Goal: Task Accomplishment & Management: Manage account settings

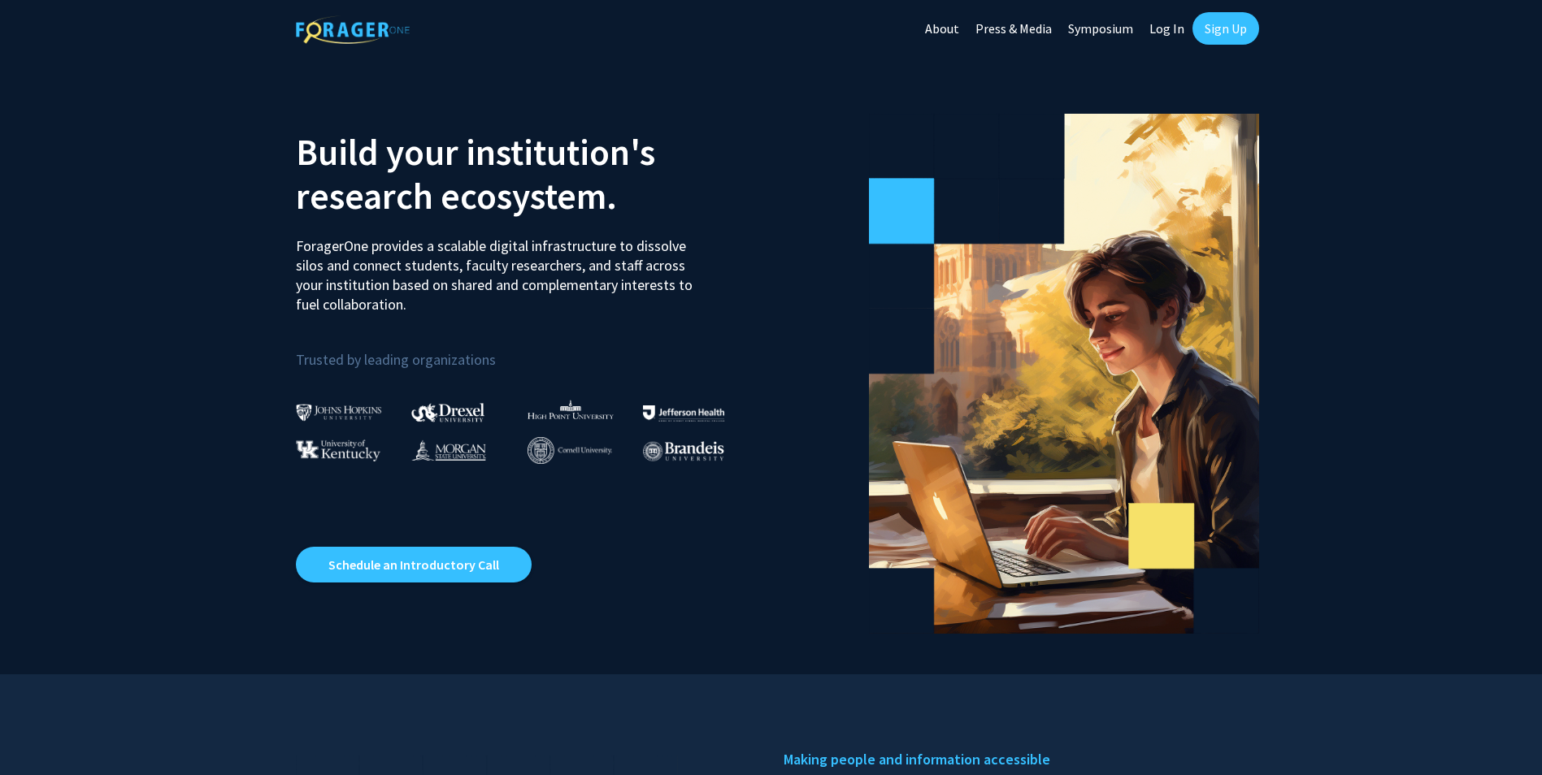
click at [1229, 20] on link "Sign Up" at bounding box center [1225, 28] width 67 height 33
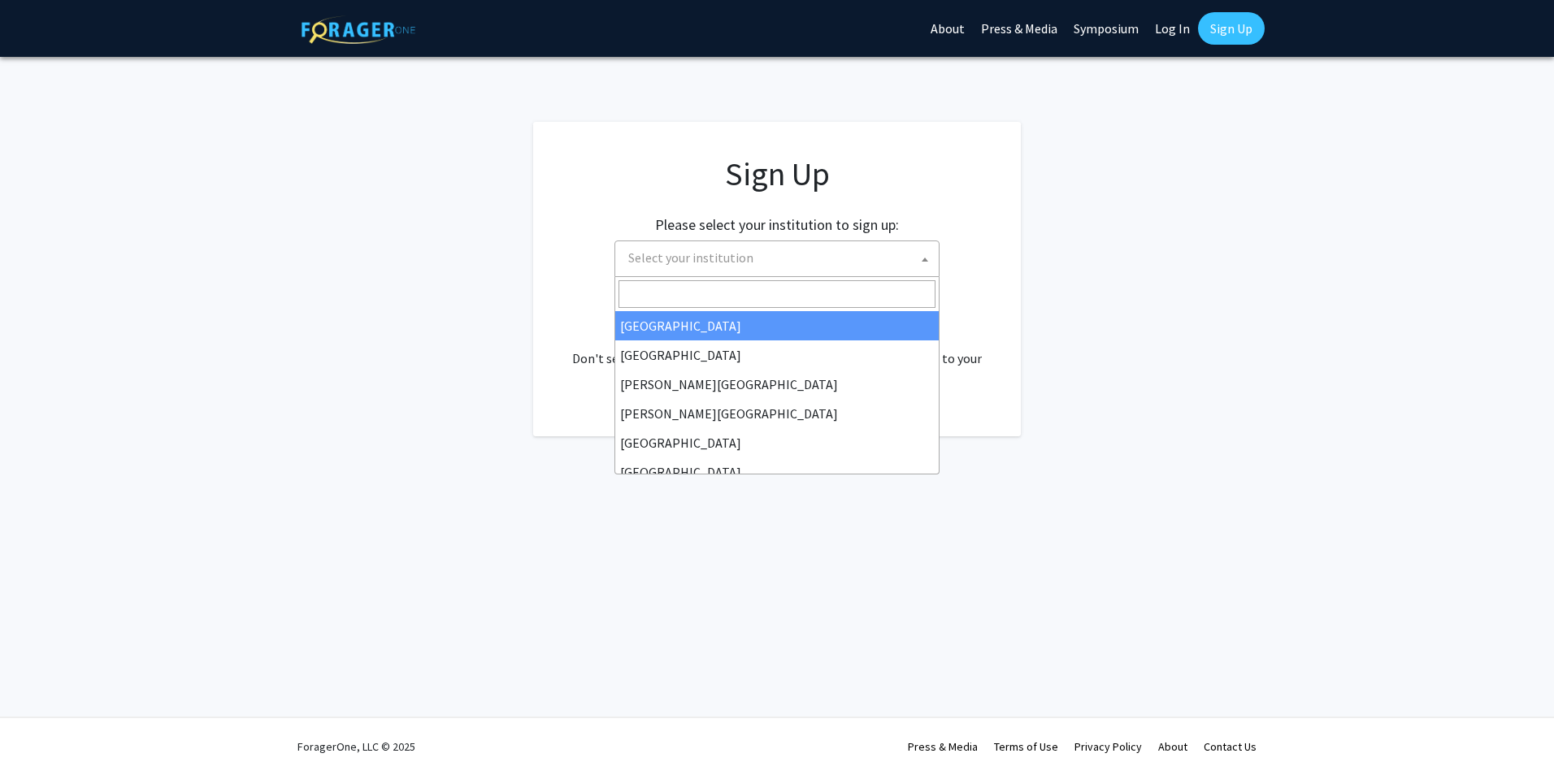
click at [784, 263] on span "Select your institution" at bounding box center [780, 257] width 317 height 33
drag, startPoint x: 774, startPoint y: 303, endPoint x: 788, endPoint y: 282, distance: 25.7
click at [772, 303] on input "Search" at bounding box center [777, 294] width 317 height 28
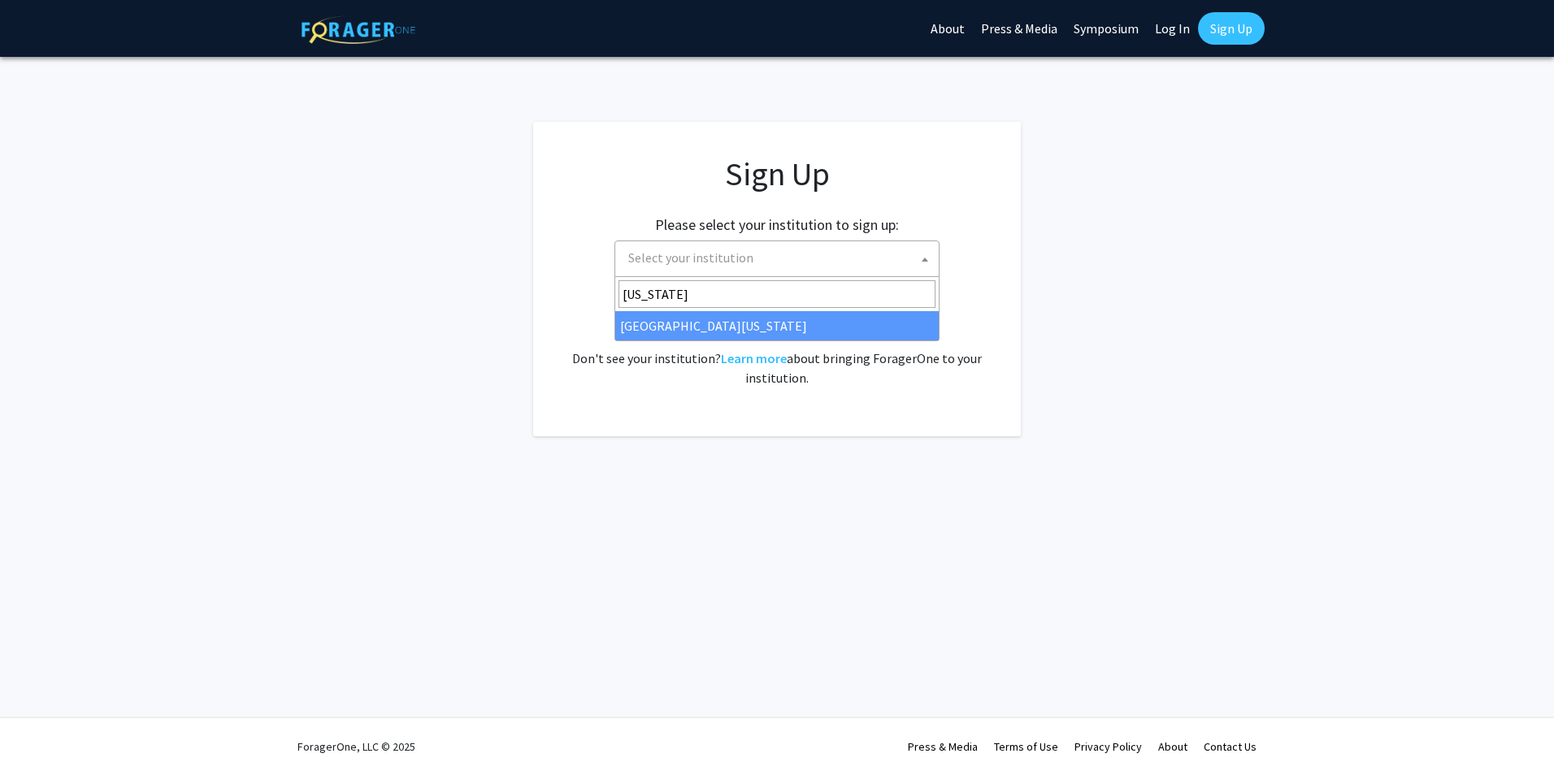
type input "missouri"
select select "33"
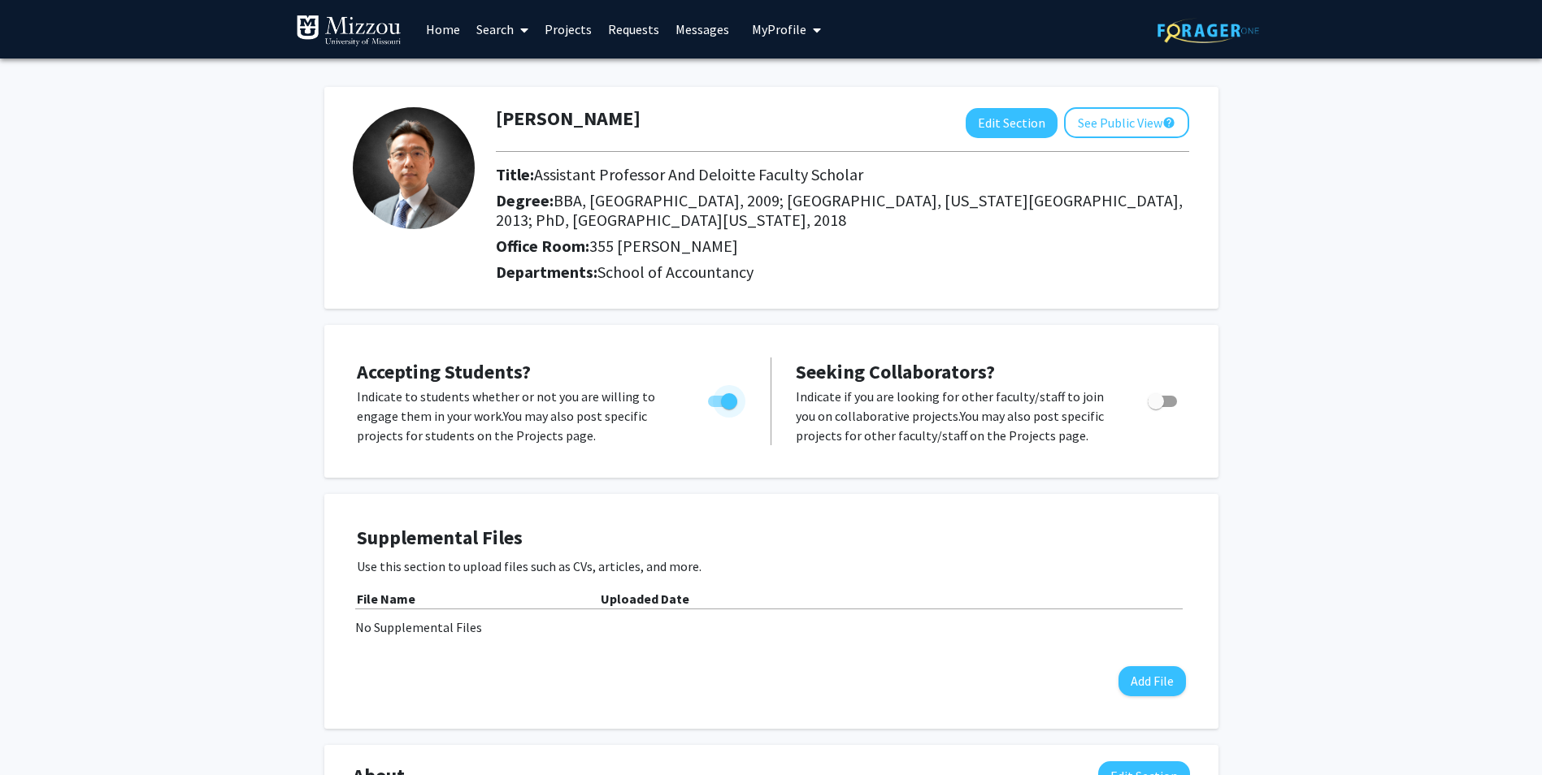
click at [715, 400] on span "Toggle" at bounding box center [722, 401] width 29 height 11
click at [715, 407] on input "Would you like to permit student requests?" at bounding box center [715, 407] width 1 height 1
click at [732, 400] on span "Toggle" at bounding box center [722, 401] width 29 height 11
click at [716, 407] on input "Would you like to permit student requests?" at bounding box center [715, 407] width 1 height 1
checkbox input "true"
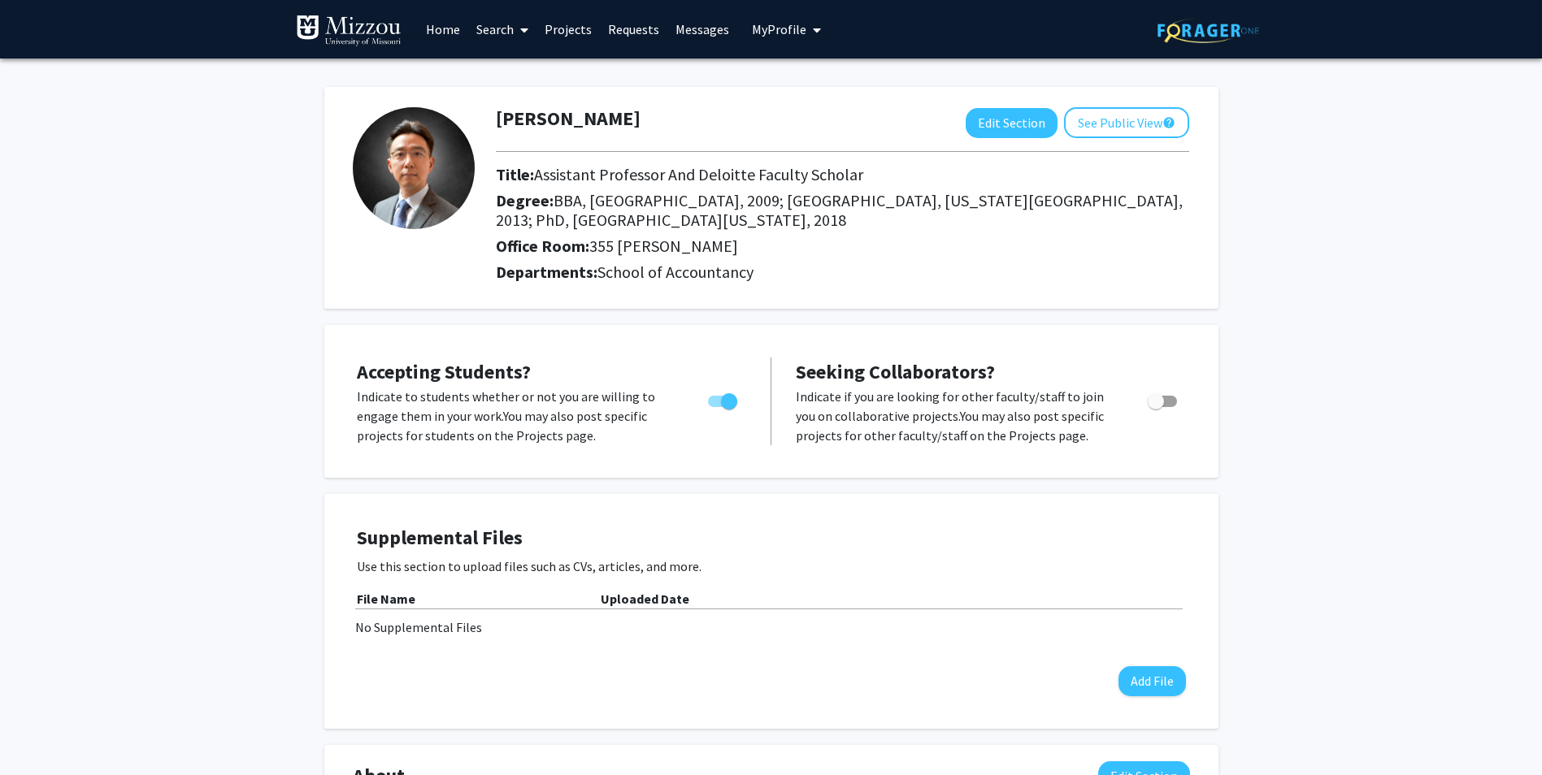
click at [1172, 405] on span "Toggle" at bounding box center [1162, 401] width 29 height 11
click at [1156, 407] on input "Toggle" at bounding box center [1155, 407] width 1 height 1
checkbox input "true"
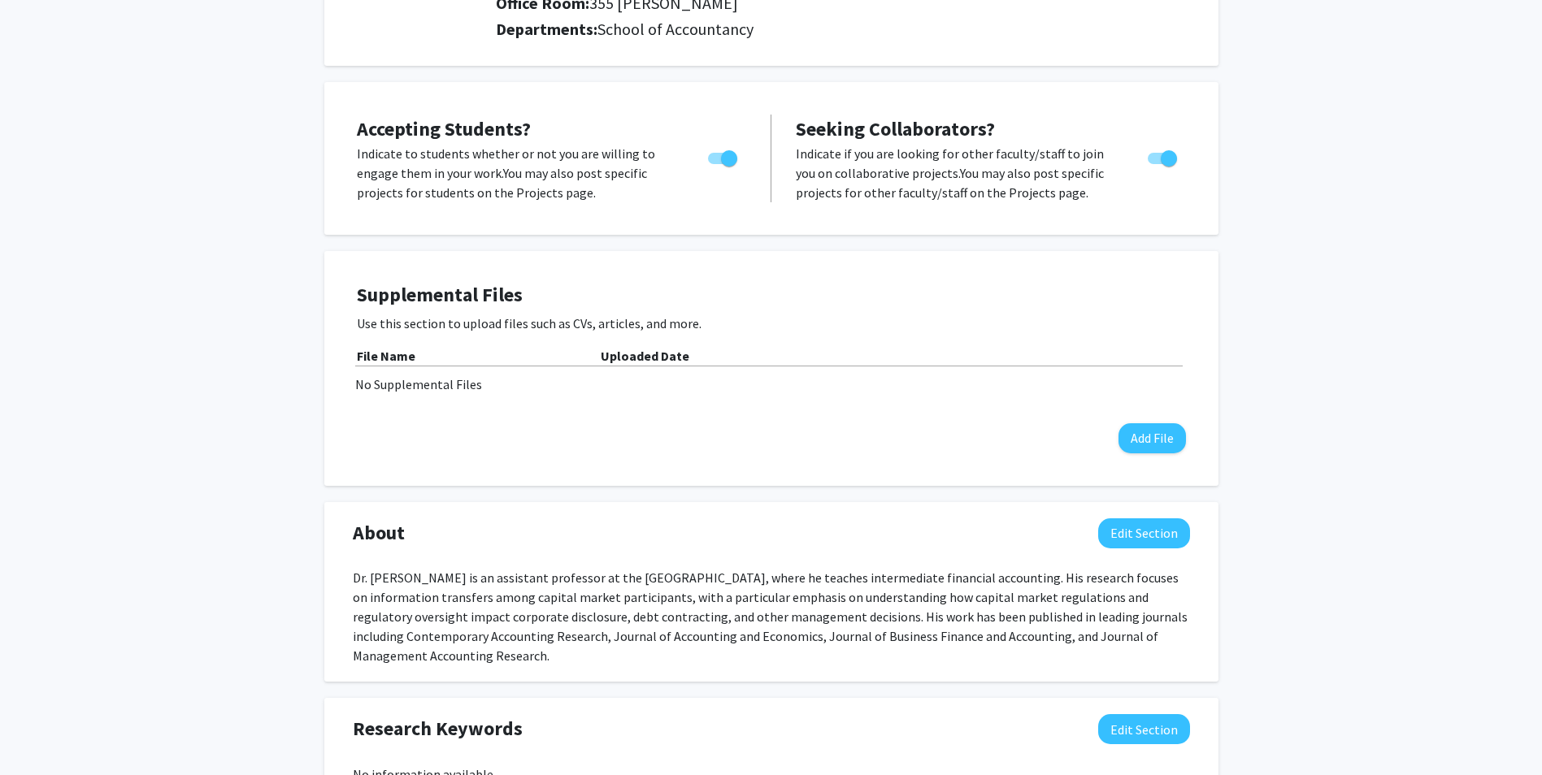
scroll to position [244, 0]
click at [1165, 535] on button "Edit Section" at bounding box center [1144, 533] width 92 height 30
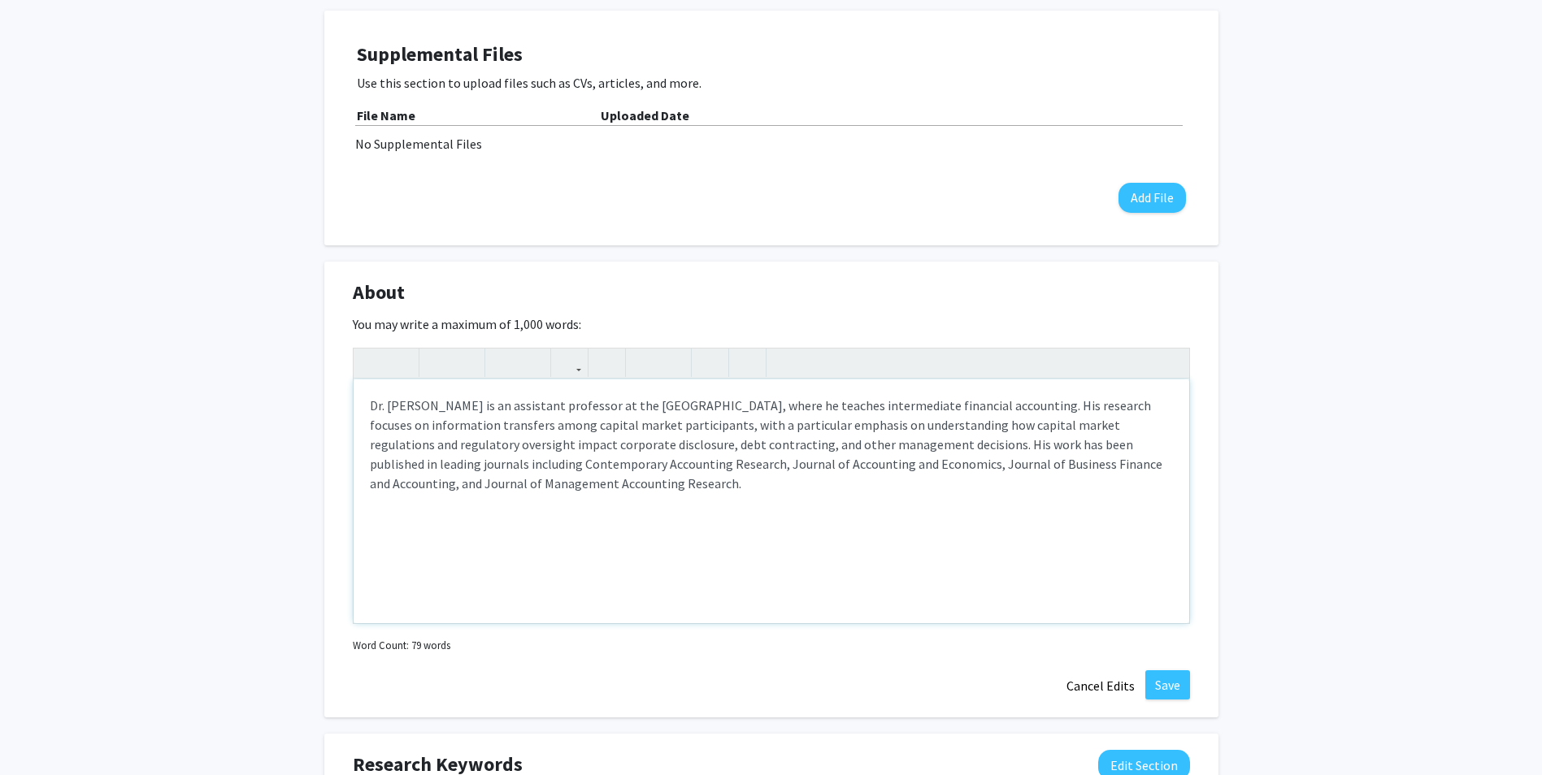
scroll to position [488, 0]
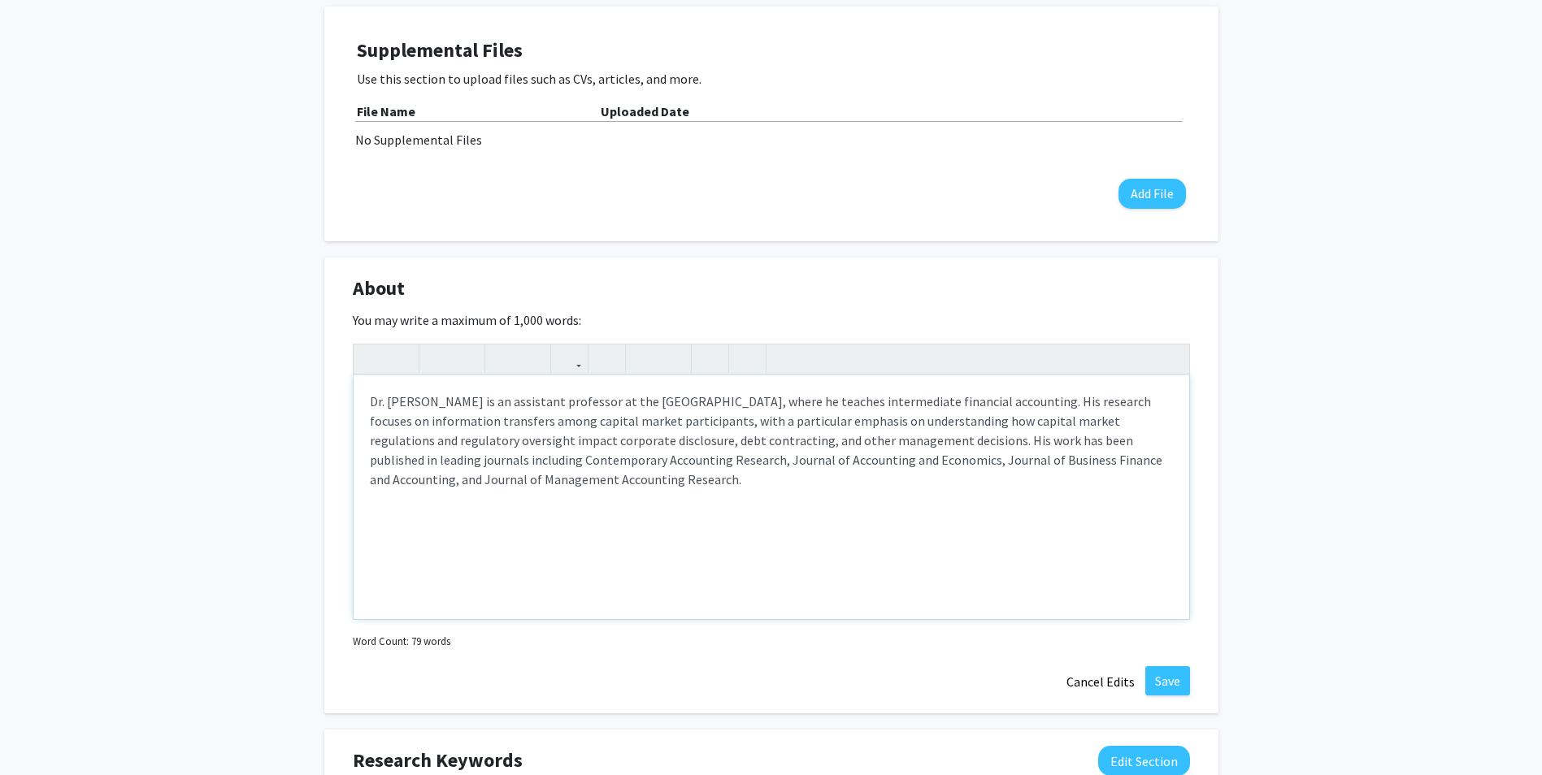
drag, startPoint x: 670, startPoint y: 489, endPoint x: 359, endPoint y: 383, distance: 328.0
click at [359, 383] on div "Dr. [PERSON_NAME] is an assistant professor at the [GEOGRAPHIC_DATA], where he …" at bounding box center [772, 498] width 836 height 244
paste div "Note to users with screen readers: Please deactivate our accessibility plugin f…"
type textarea "<p>Dr. [PERSON_NAME] is an assistant professor in the School of Accountancy, wh…"
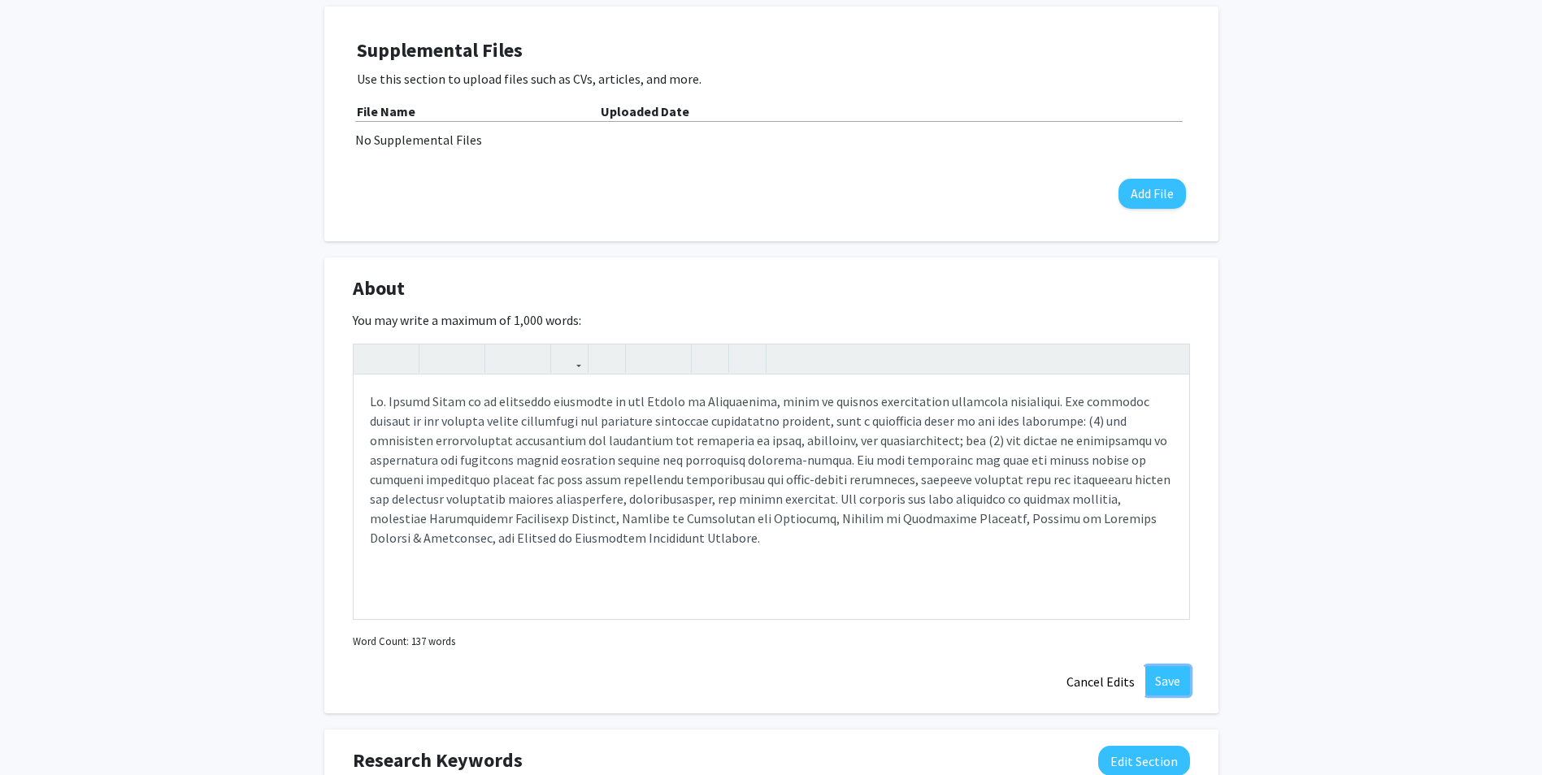
drag, startPoint x: 1179, startPoint y: 682, endPoint x: 1199, endPoint y: 683, distance: 20.3
click at [1175, 680] on button "Save" at bounding box center [1167, 681] width 45 height 29
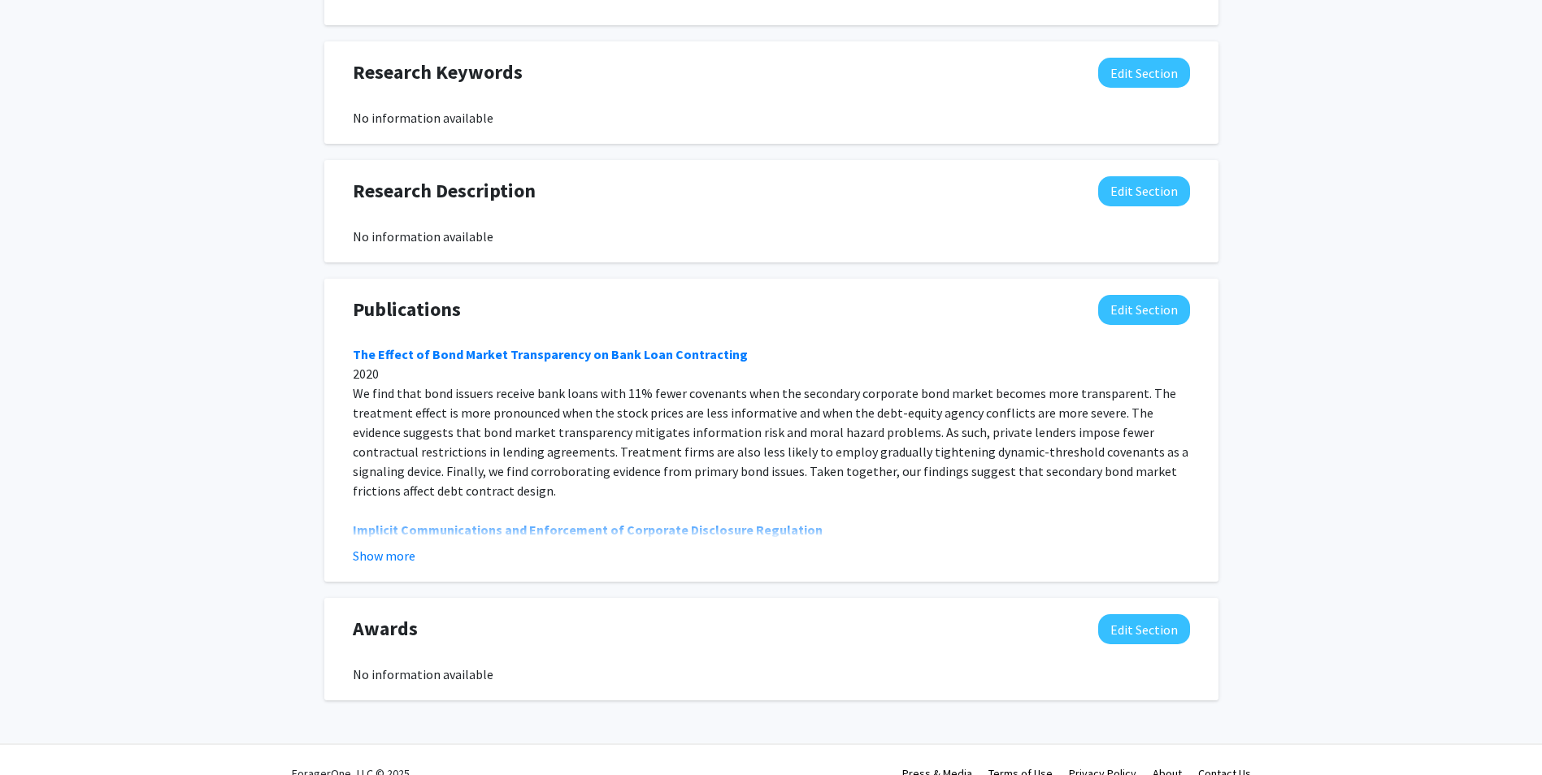
scroll to position [979, 0]
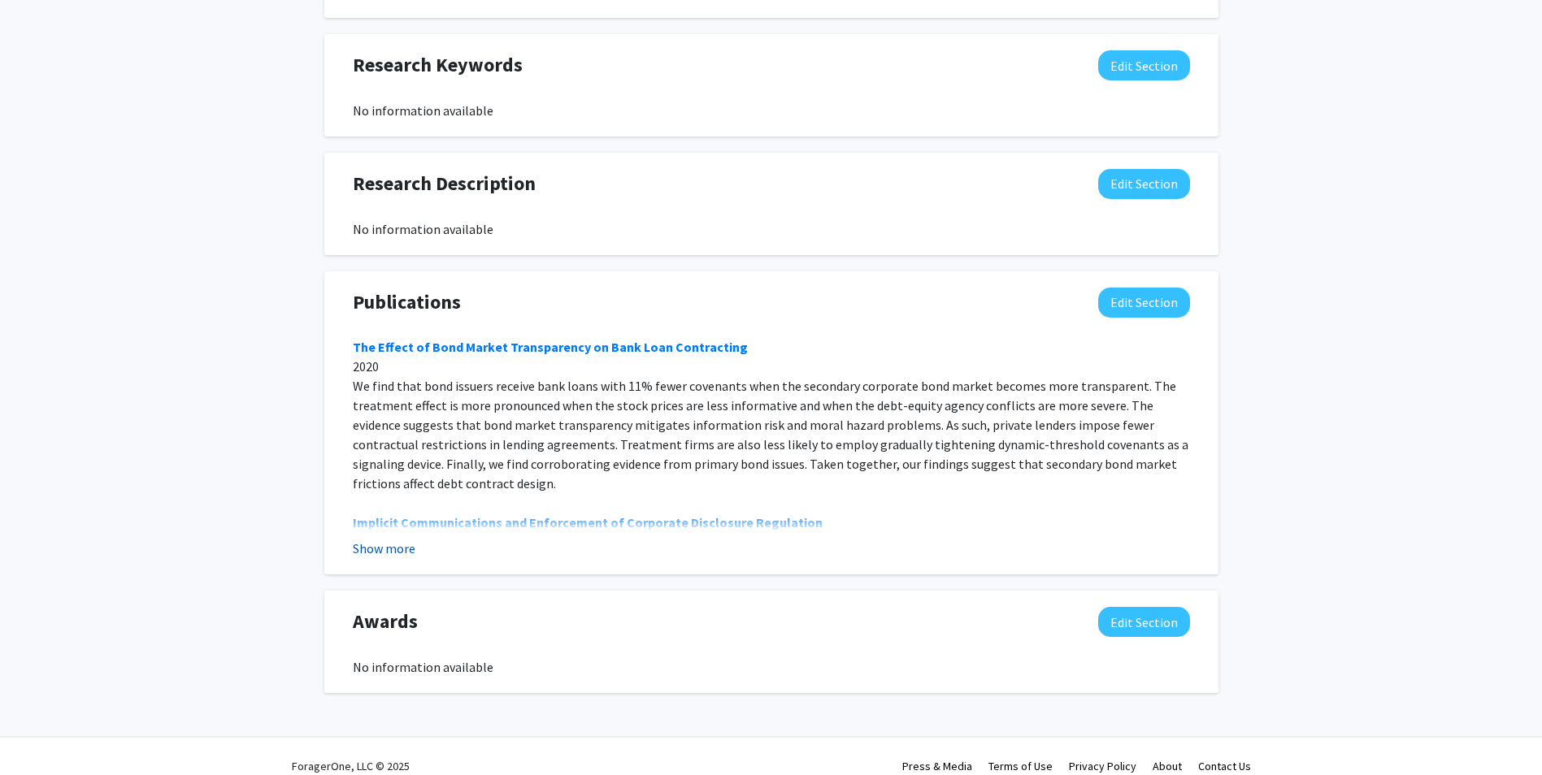
click at [397, 539] on button "Show more" at bounding box center [384, 549] width 63 height 20
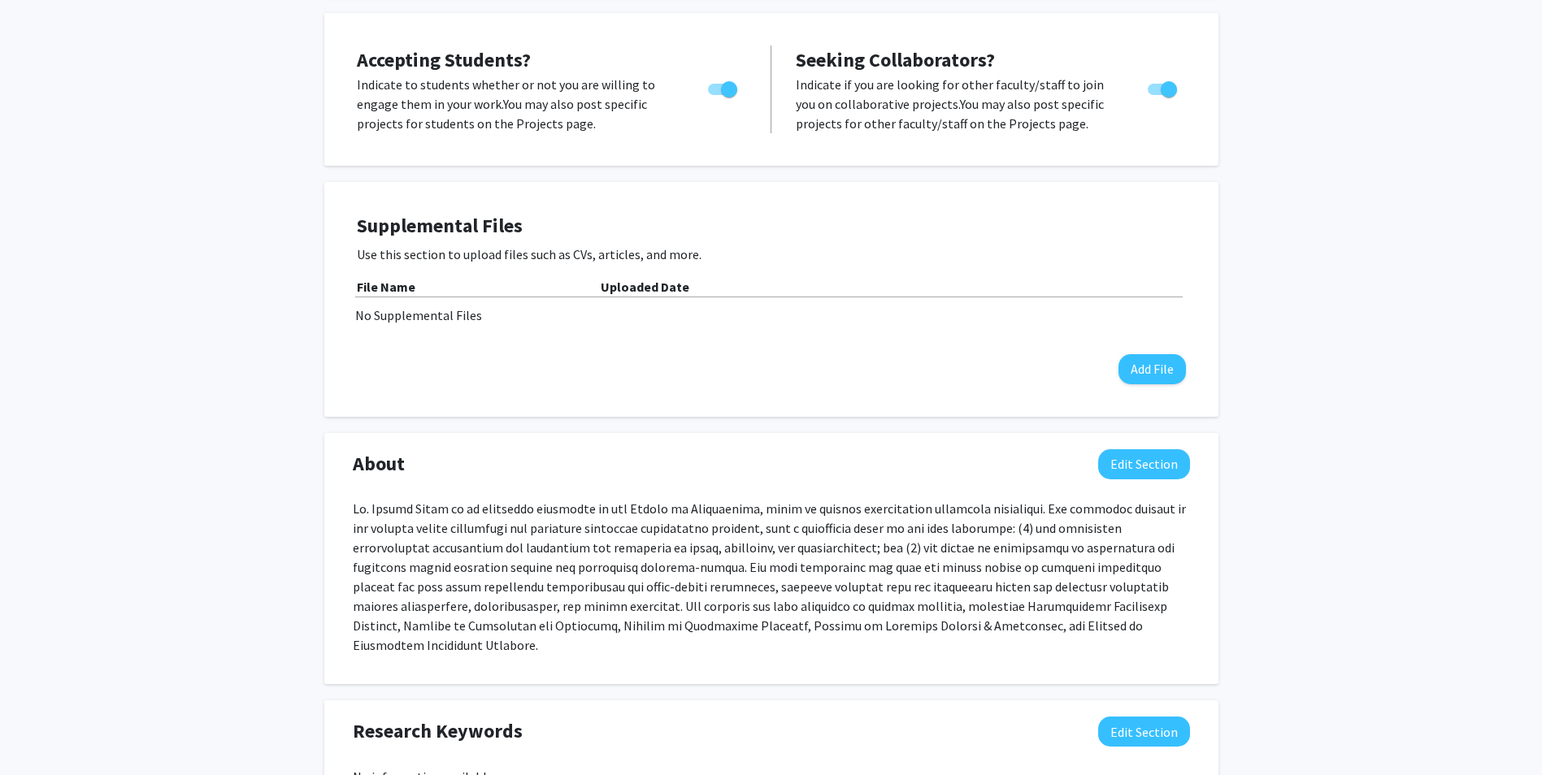
scroll to position [280, 0]
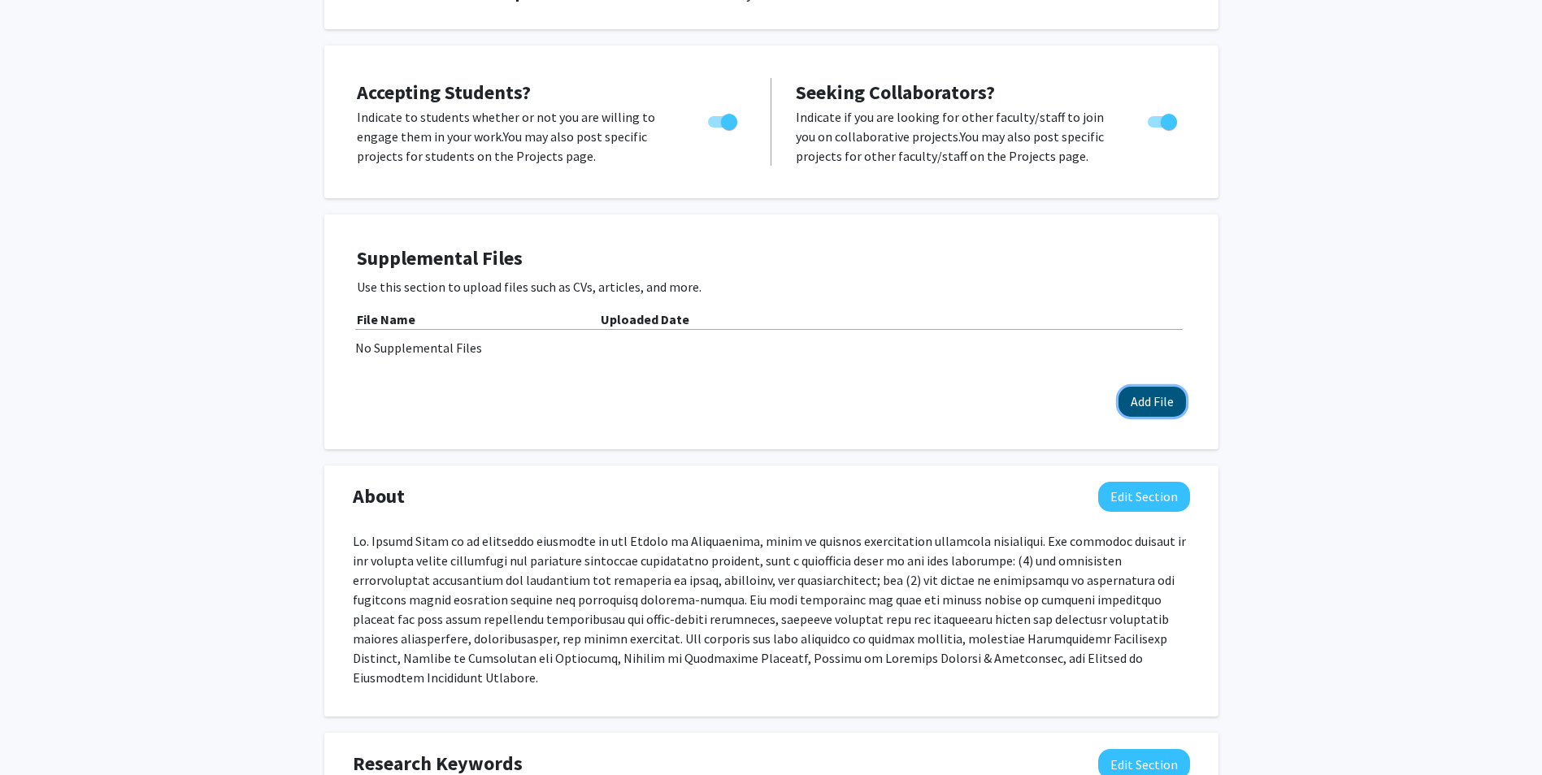
click at [1157, 398] on button "Add File" at bounding box center [1152, 402] width 67 height 30
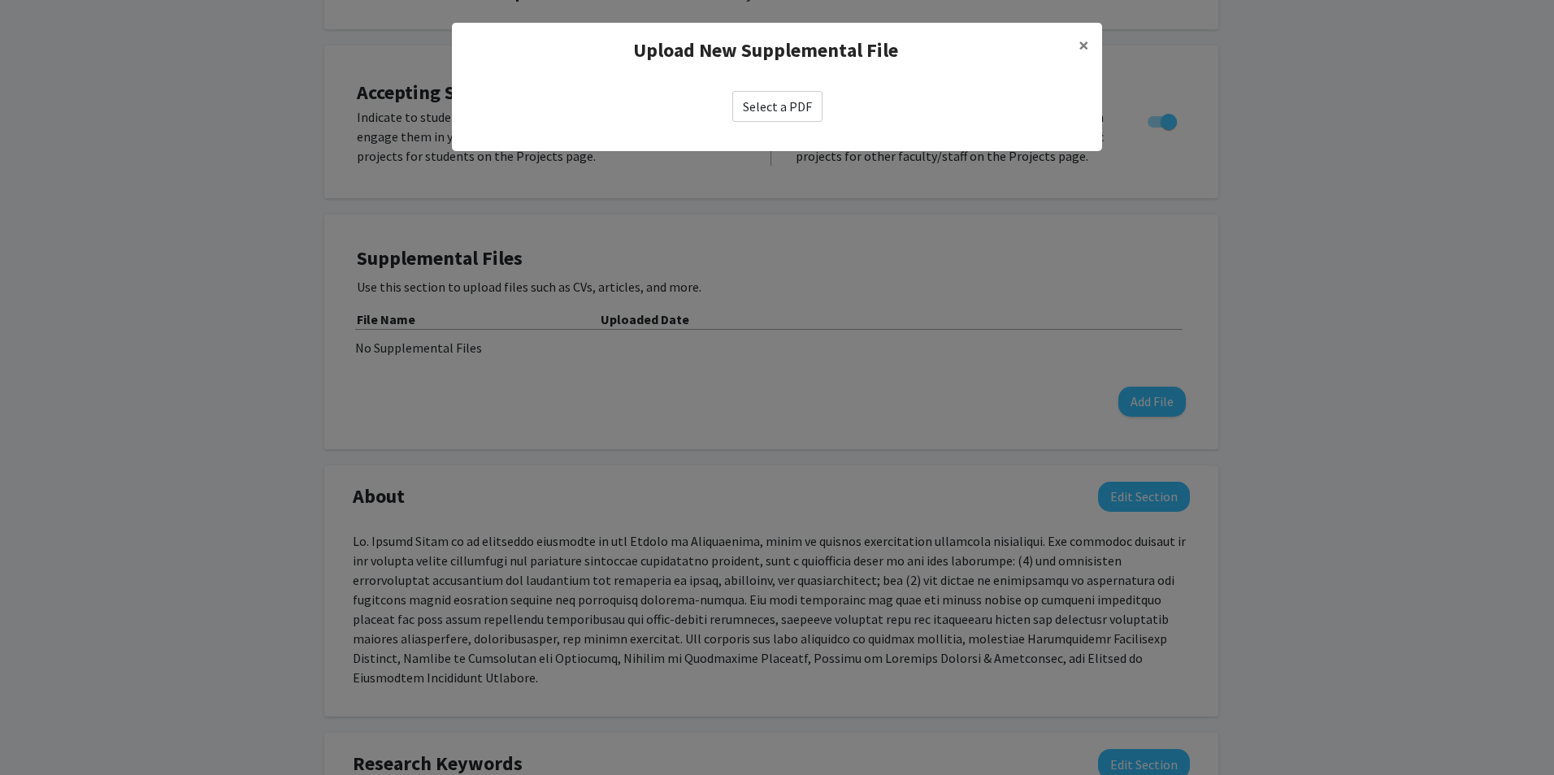
click at [765, 115] on label "Select a PDF" at bounding box center [777, 106] width 90 height 31
click at [0, 0] on input "Select a PDF" at bounding box center [0, 0] width 0 height 0
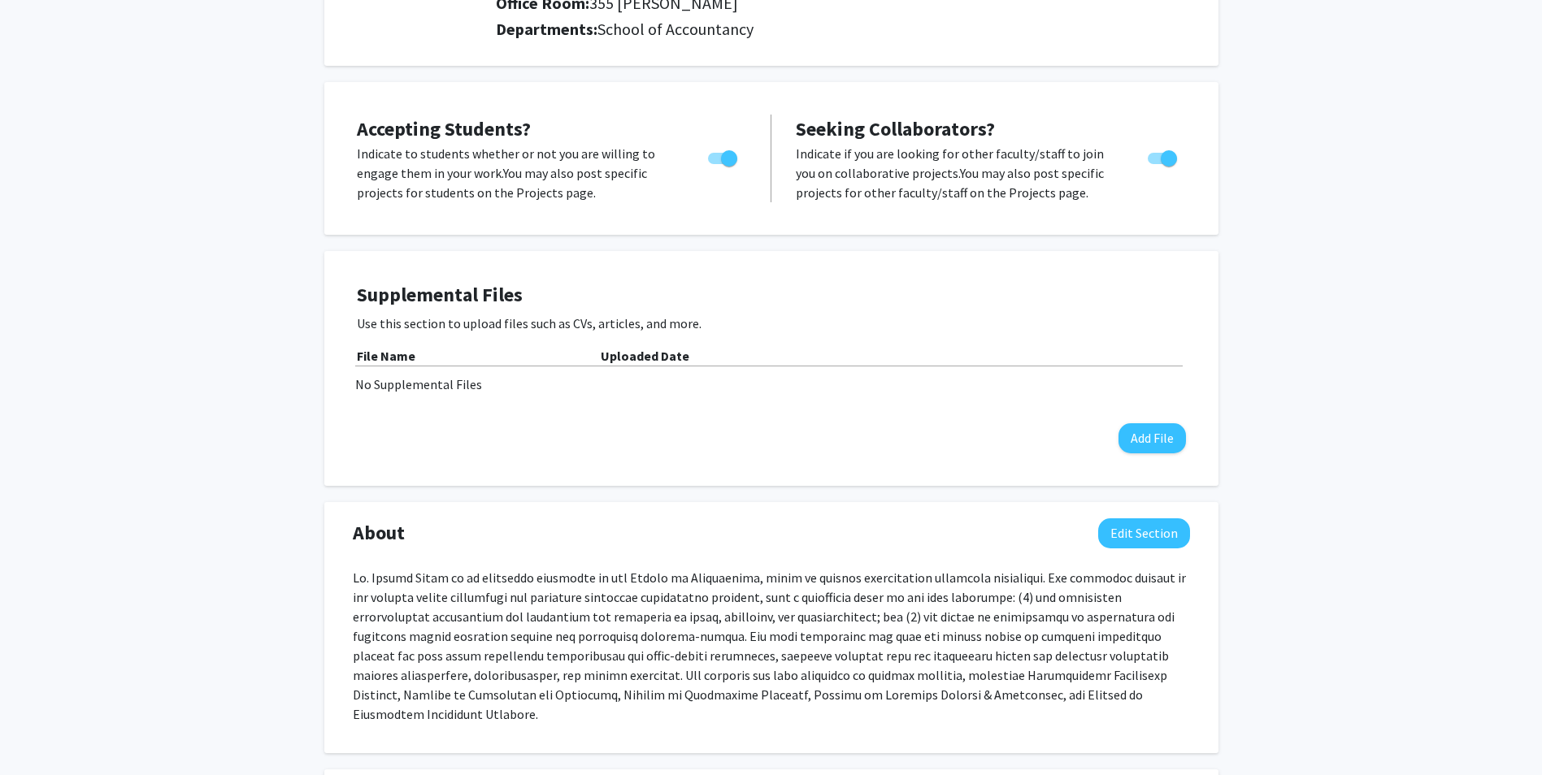
scroll to position [406, 0]
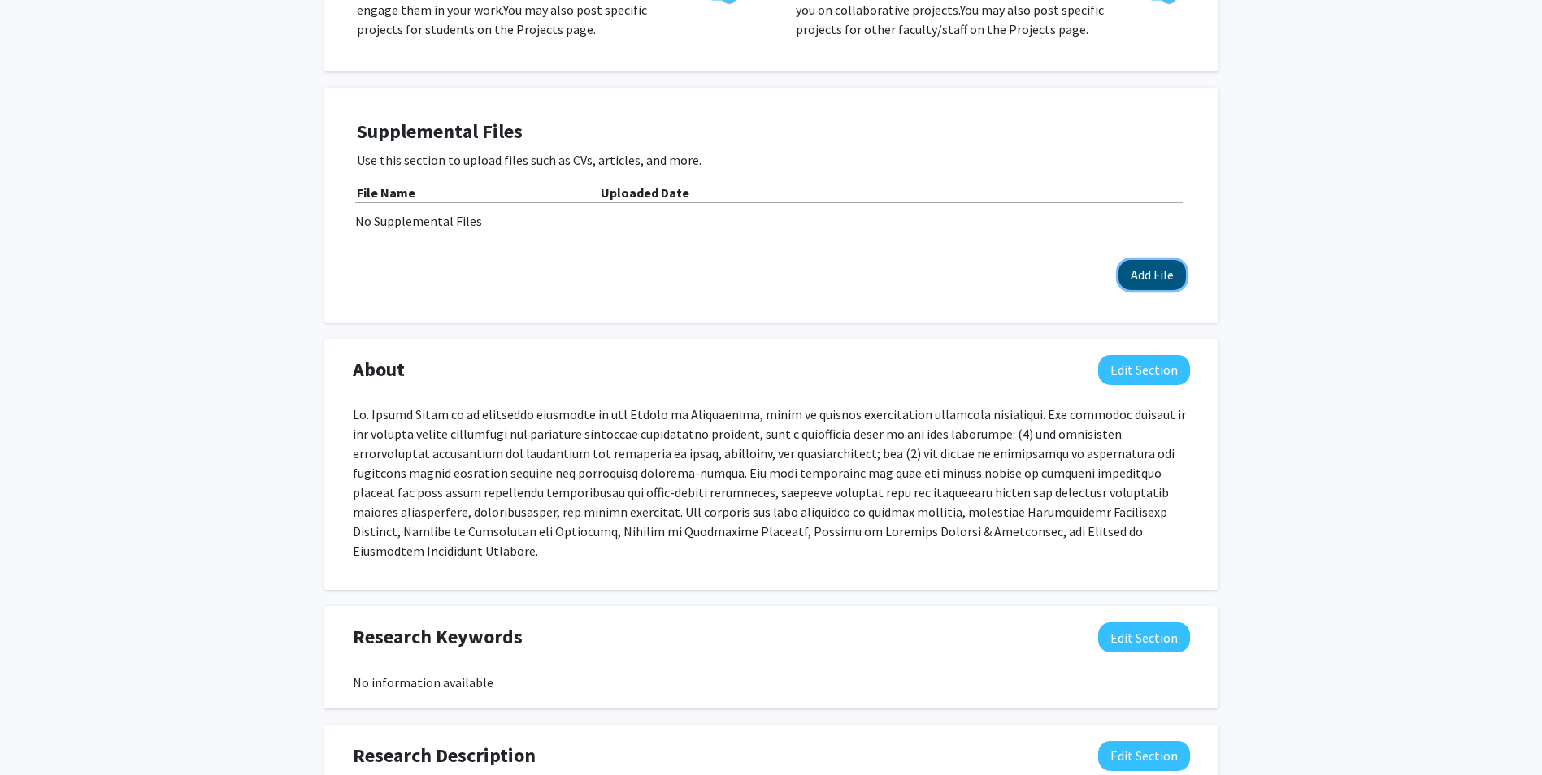
click at [1157, 269] on button "Add File" at bounding box center [1152, 275] width 67 height 30
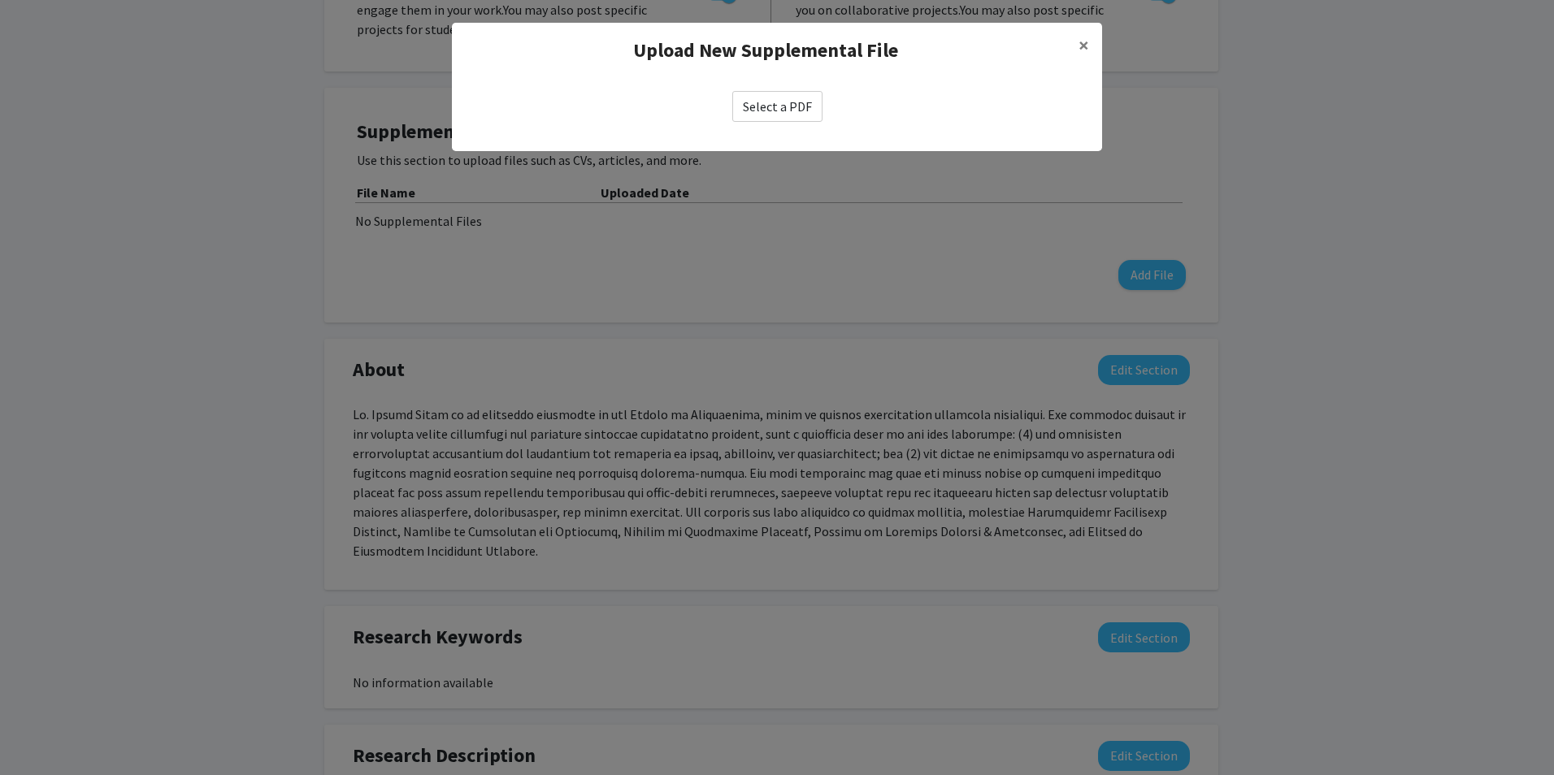
click at [780, 112] on label "Select a PDF" at bounding box center [777, 106] width 90 height 31
click at [0, 0] on input "Select a PDF" at bounding box center [0, 0] width 0 height 0
select select "custom"
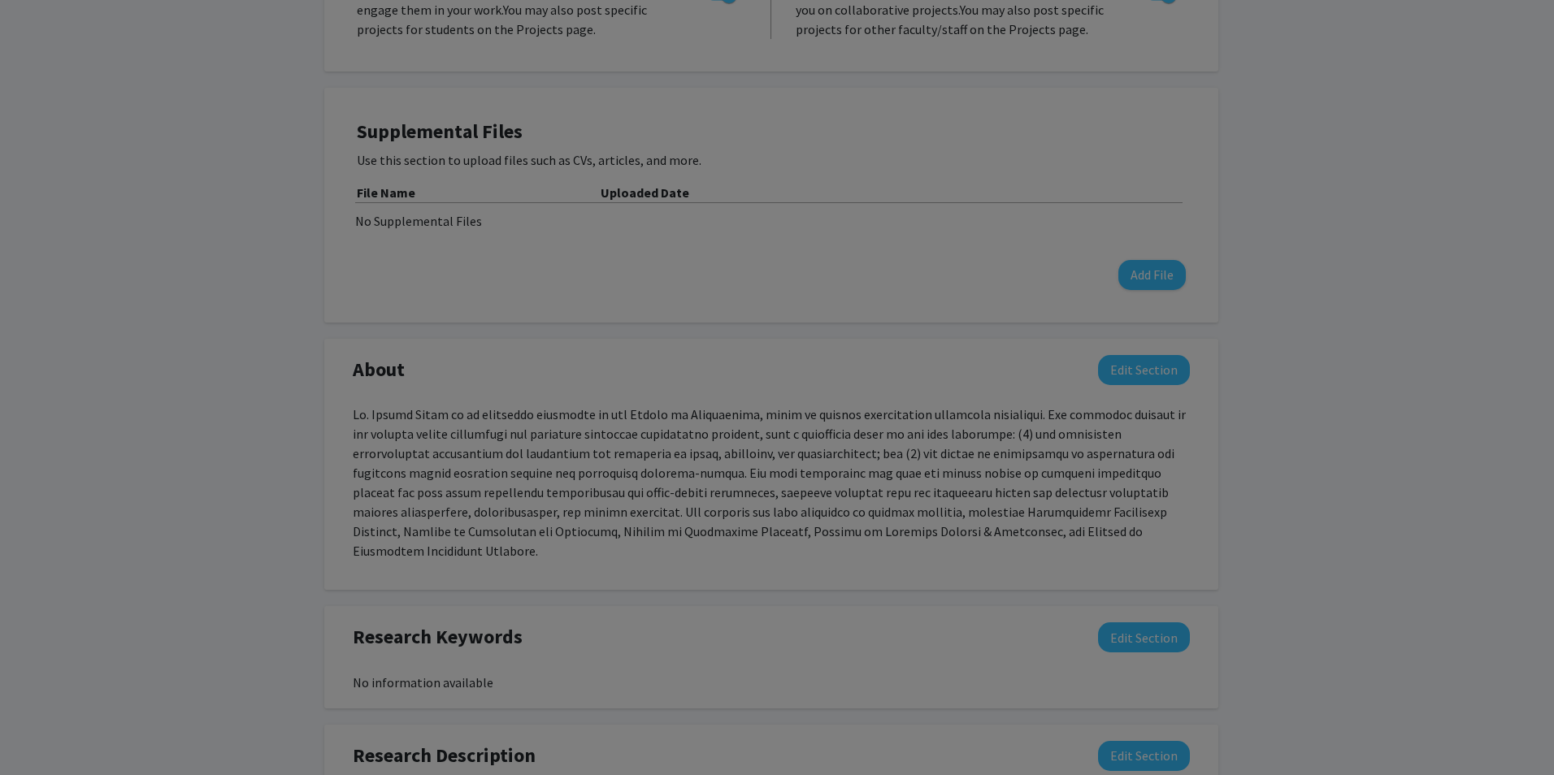
type input "769"
select select "auto"
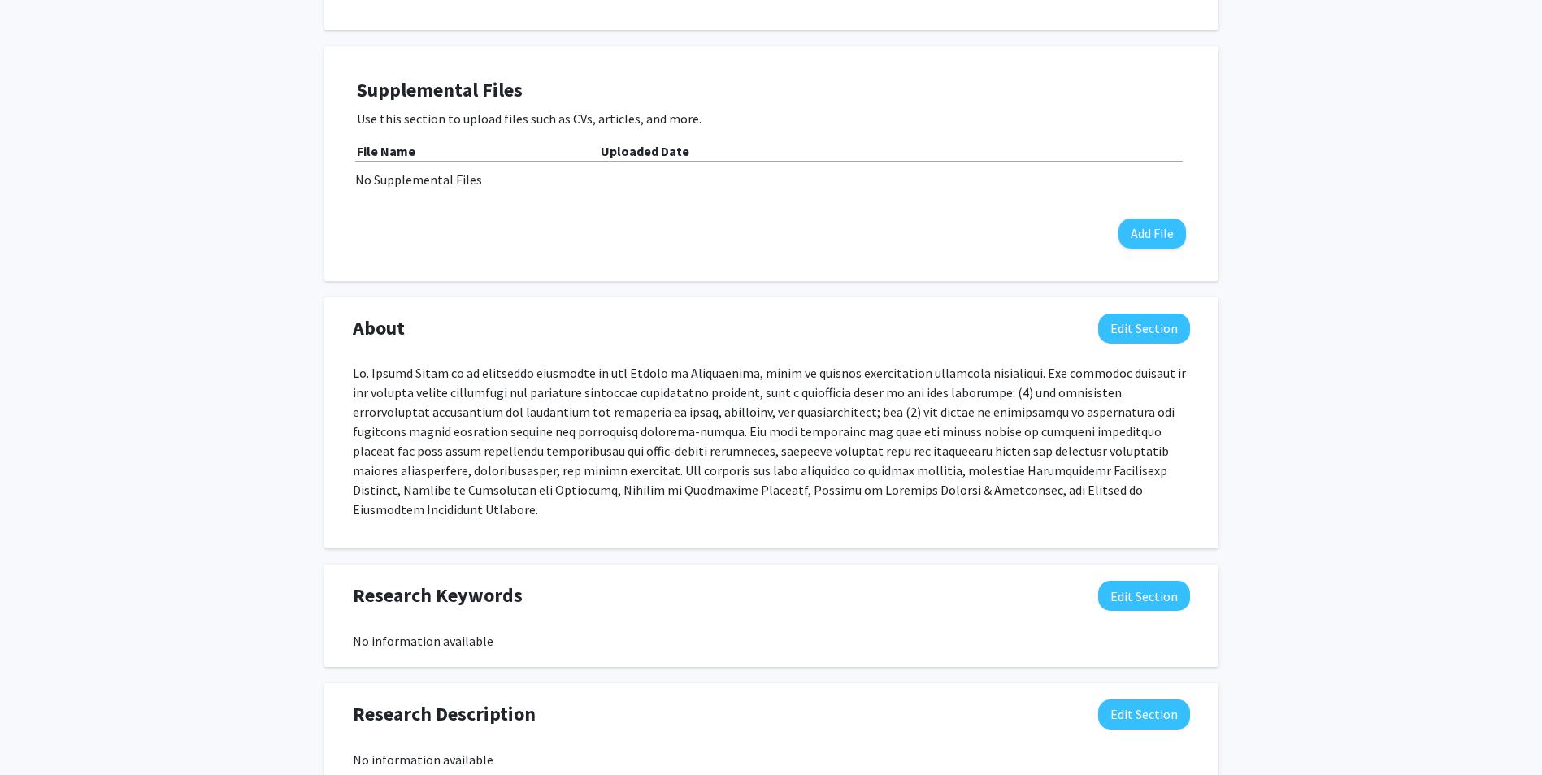
scroll to position [198, 0]
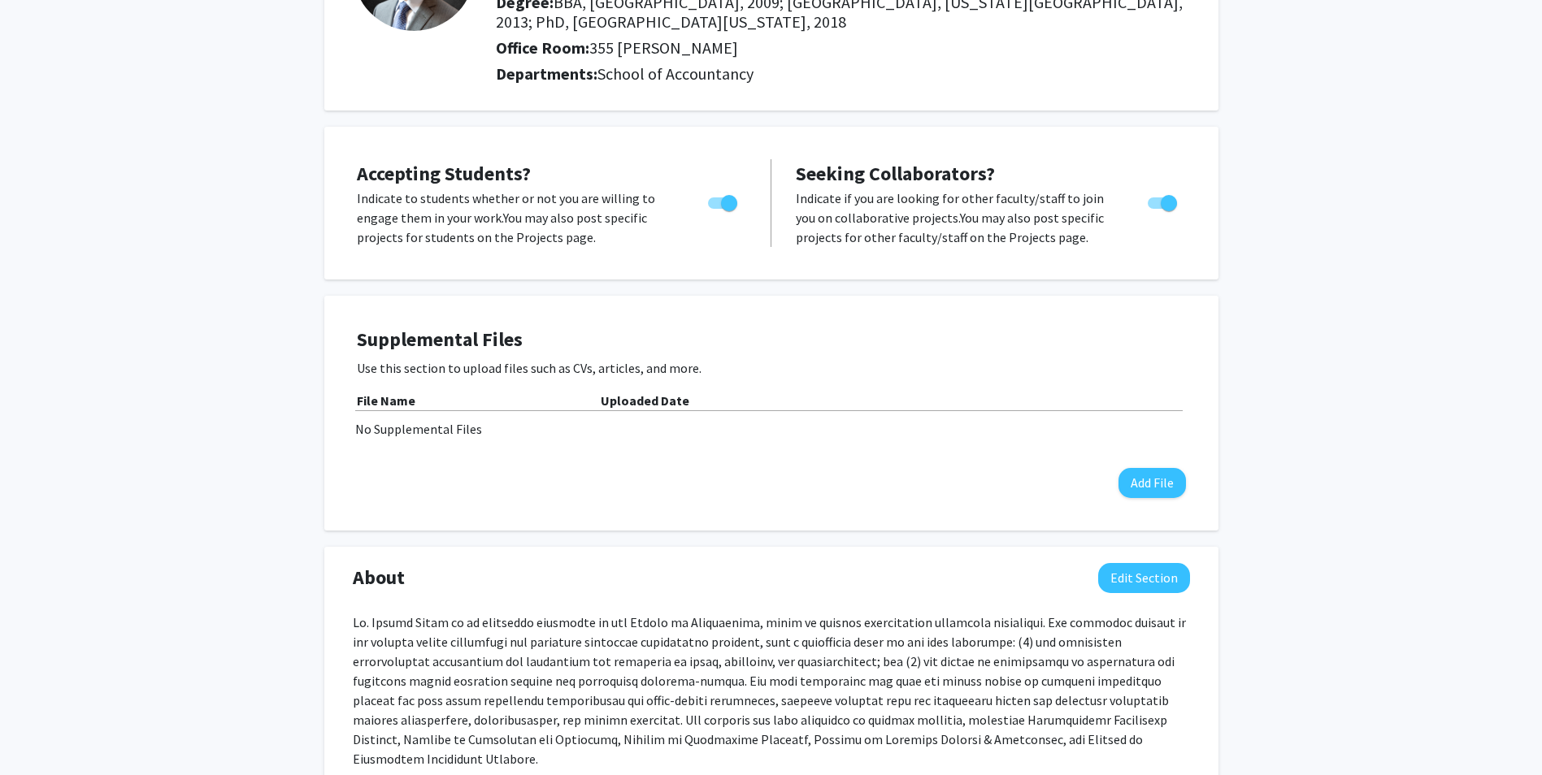
click at [706, 310] on div "Supplemental Files Use this section to upload files such as CVs, articles, and …" at bounding box center [771, 413] width 894 height 235
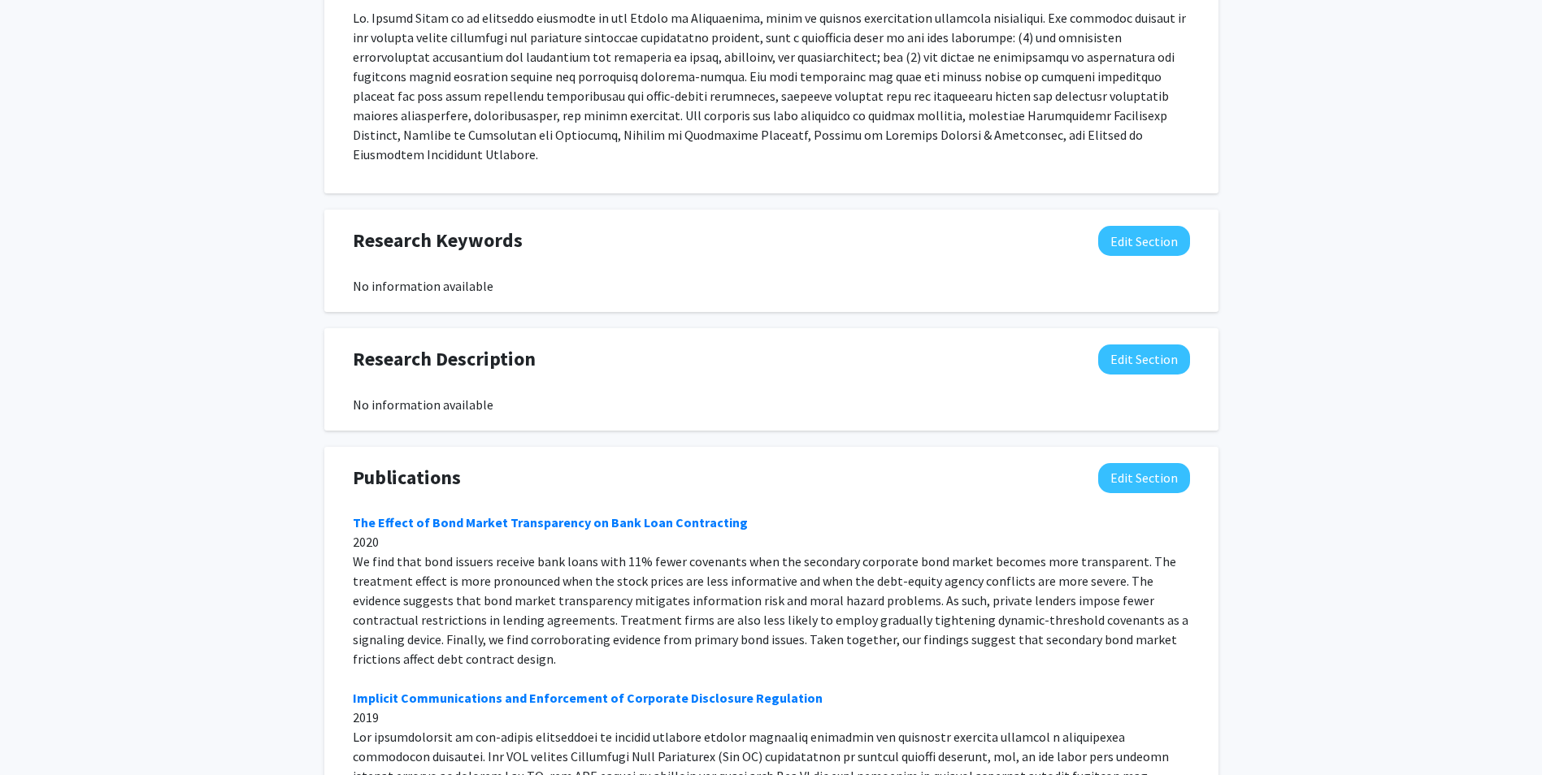
scroll to position [813, 0]
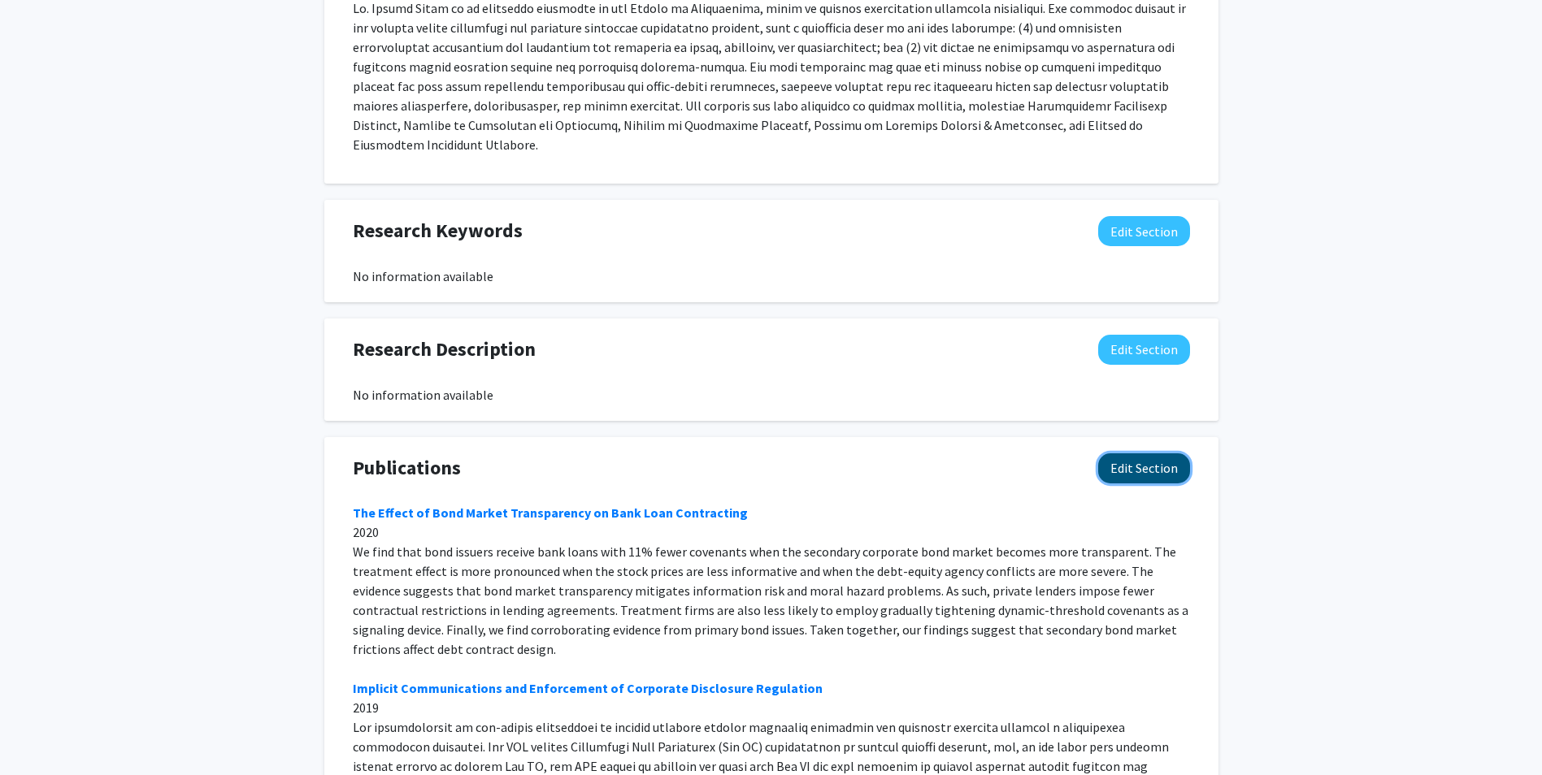
click at [1153, 454] on button "Edit Section" at bounding box center [1144, 469] width 92 height 30
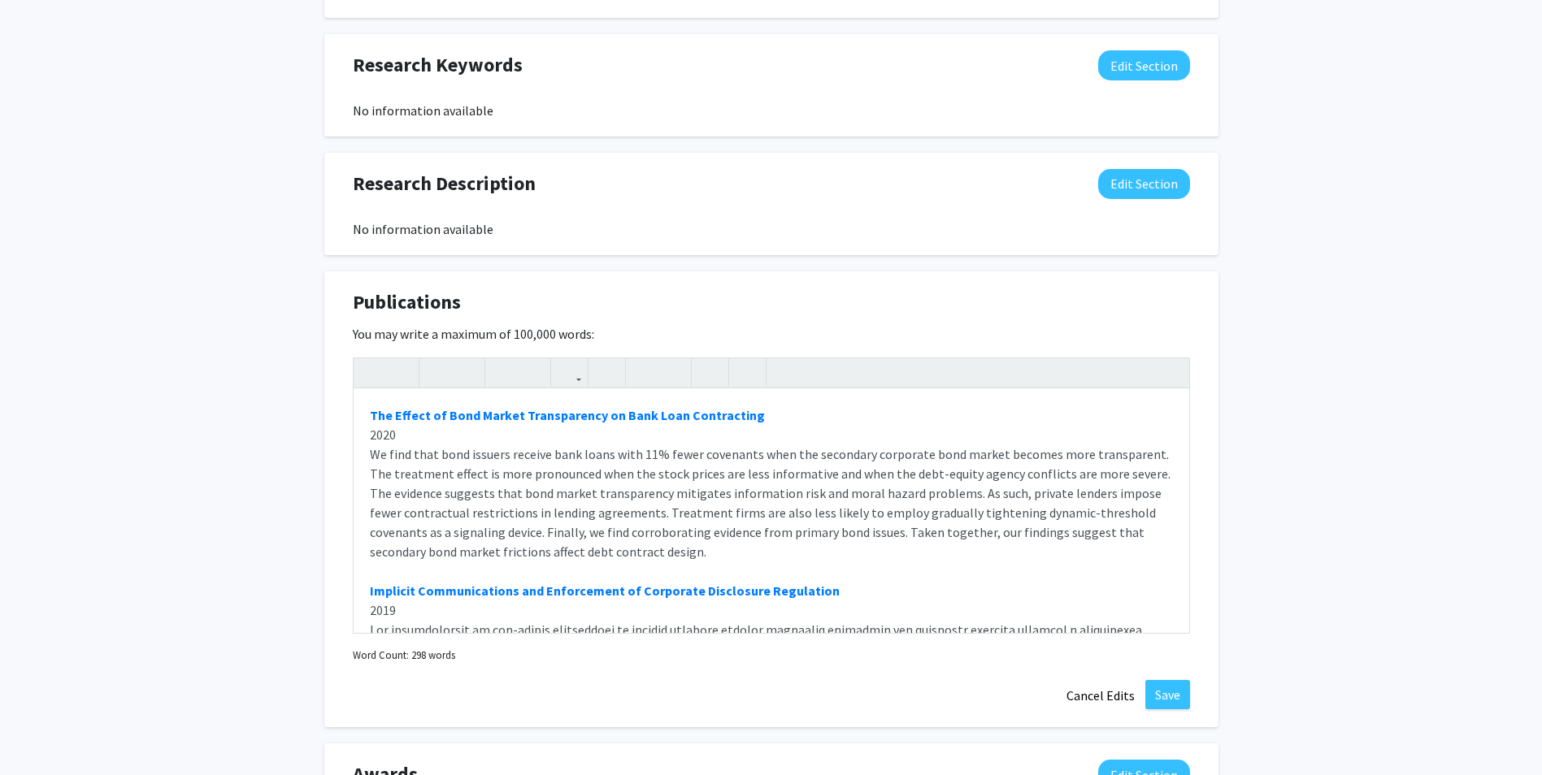
scroll to position [1132, 0]
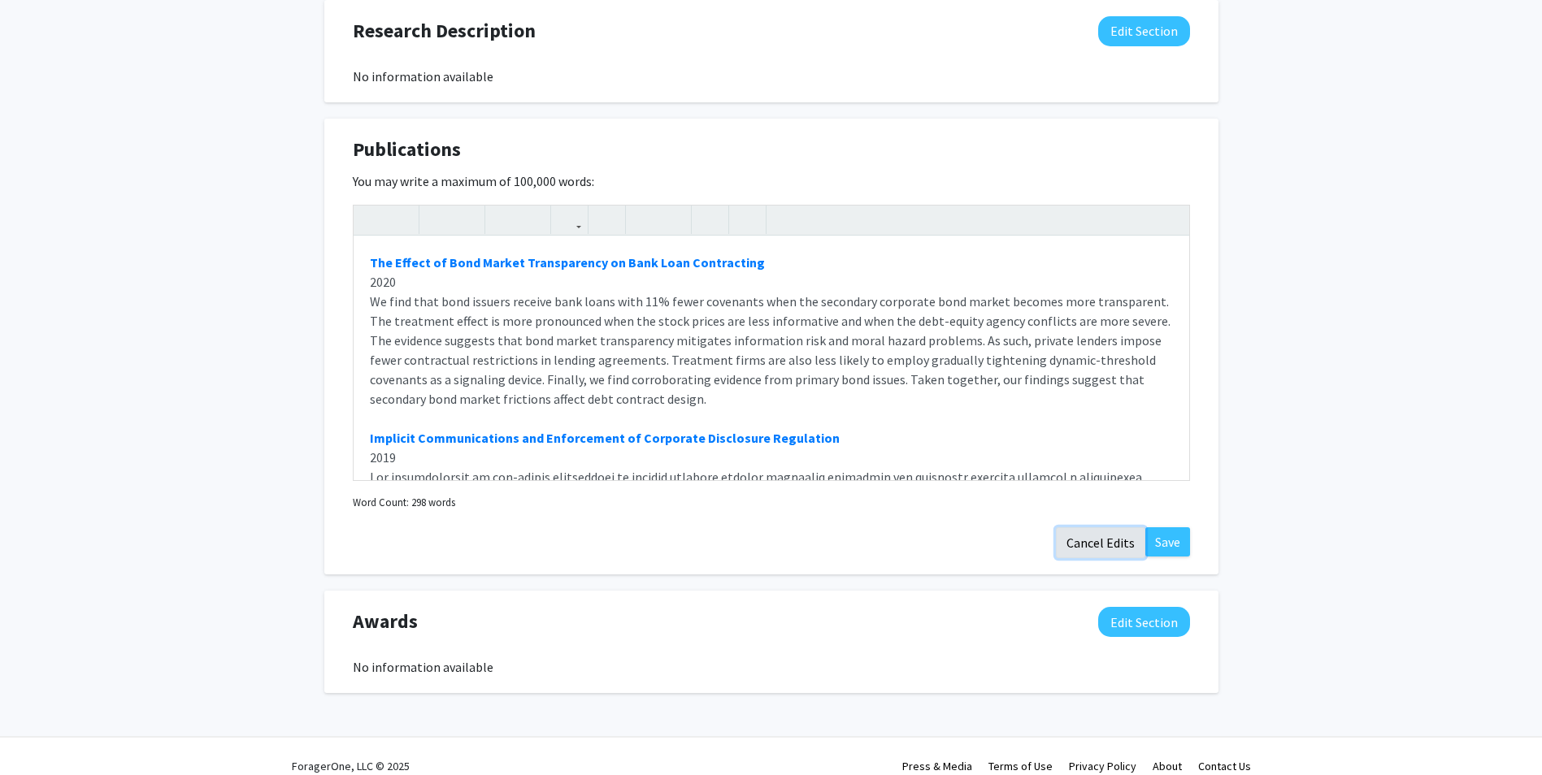
click at [1105, 528] on button "Cancel Edits" at bounding box center [1100, 543] width 89 height 31
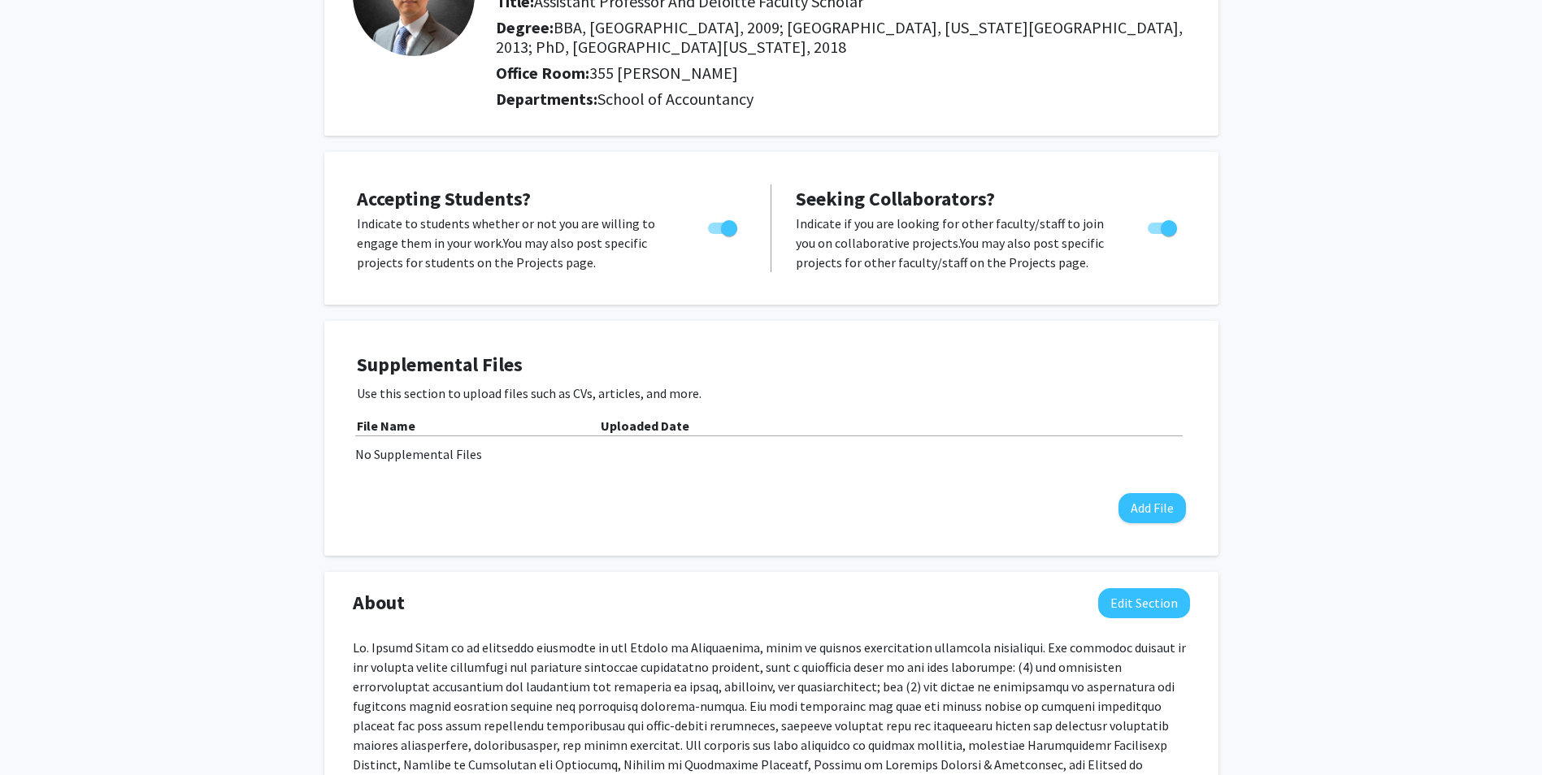
scroll to position [0, 0]
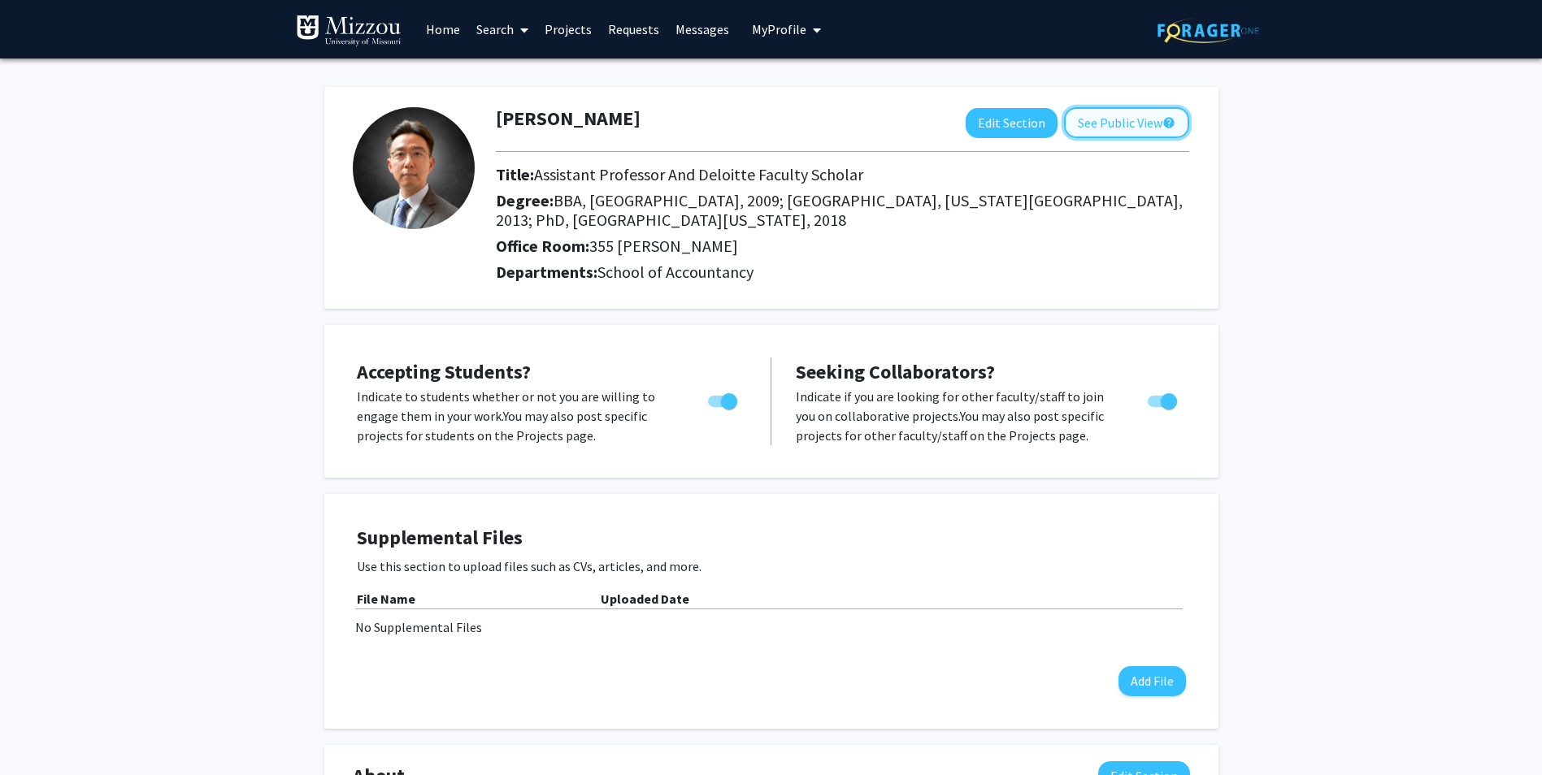
click at [1120, 120] on button "See Public View help" at bounding box center [1126, 122] width 125 height 31
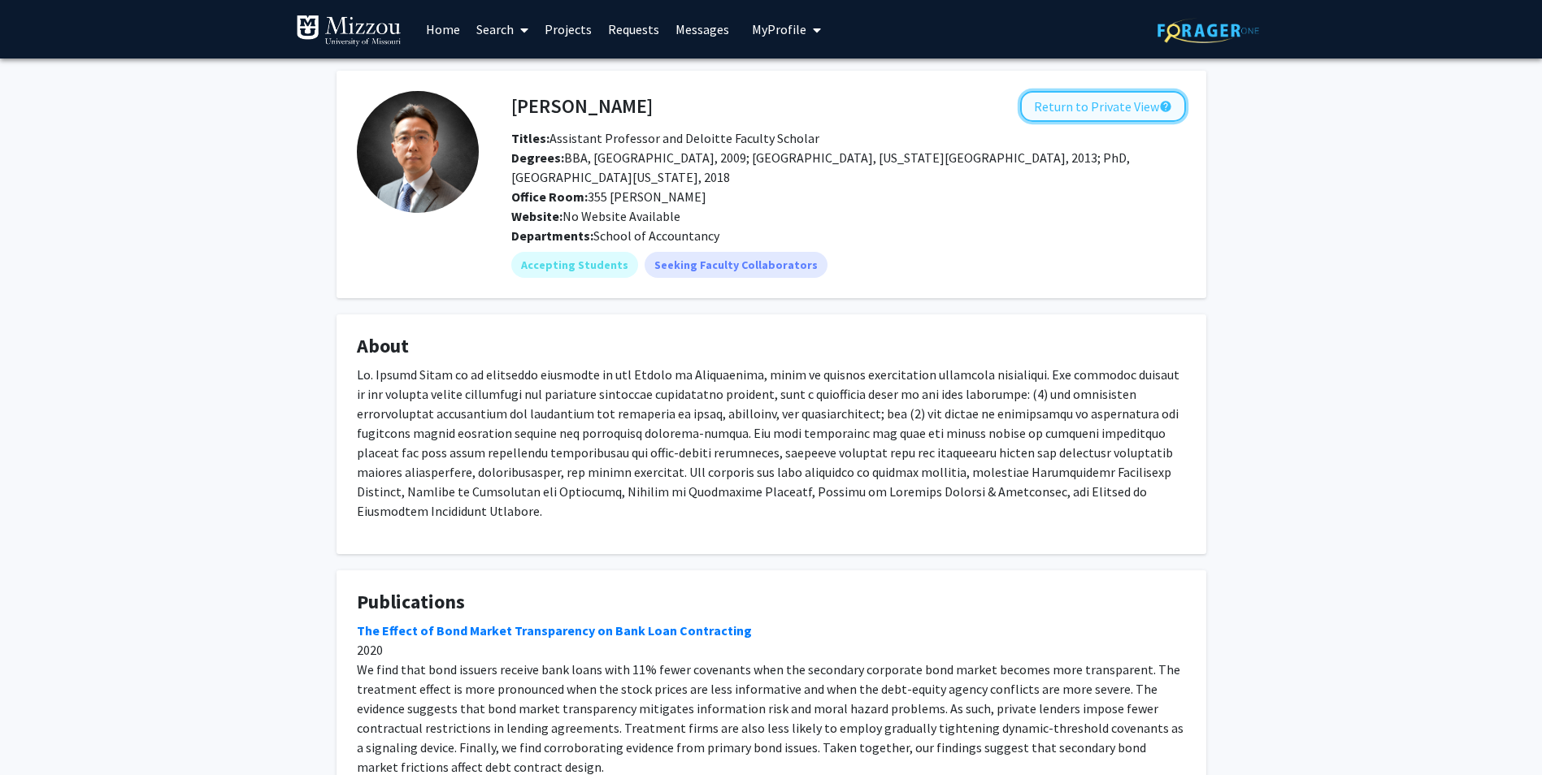
click at [1099, 115] on button "Return to Private View help" at bounding box center [1103, 106] width 166 height 31
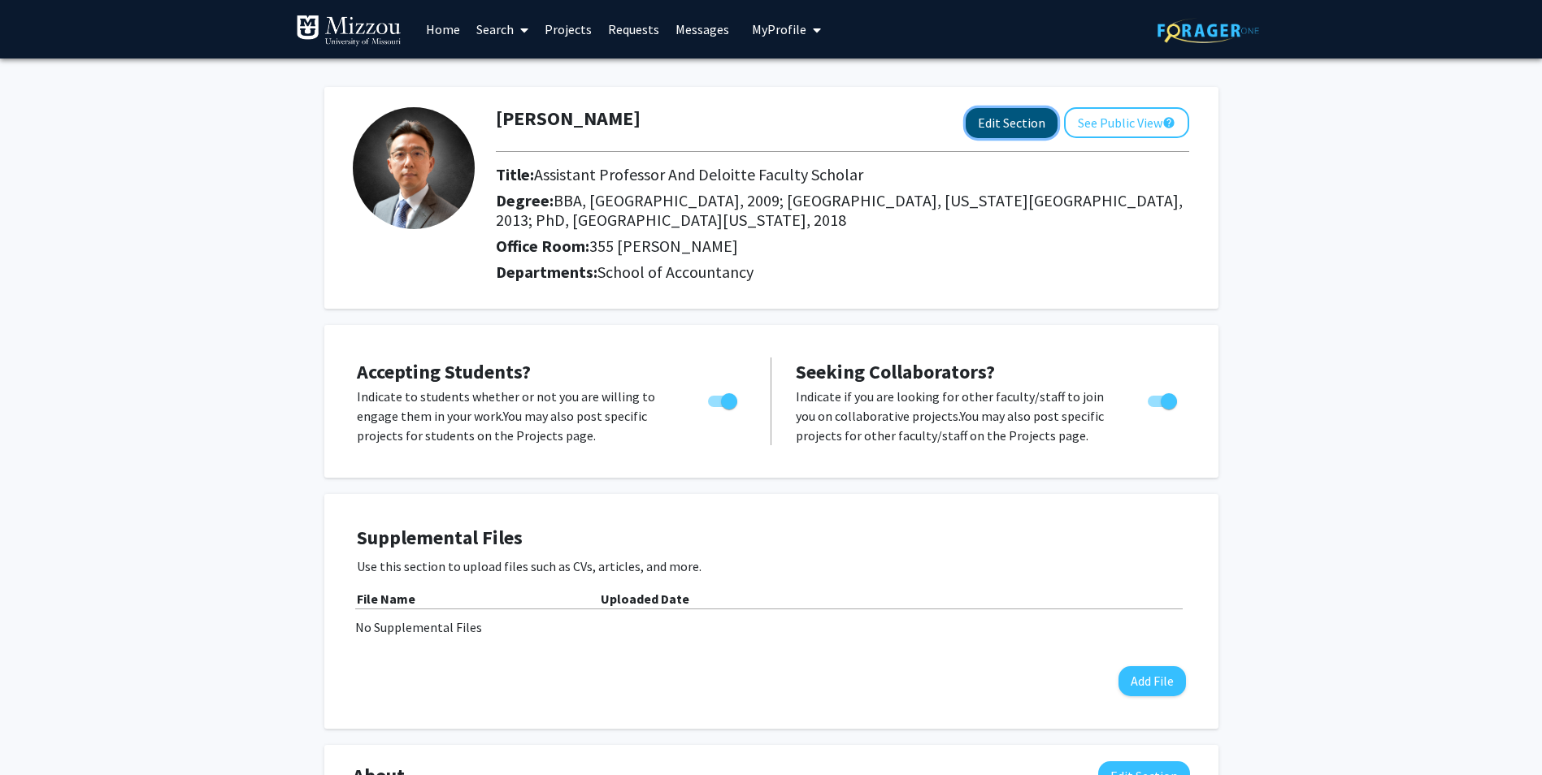
click at [1020, 128] on button "Edit Section" at bounding box center [1012, 123] width 92 height 30
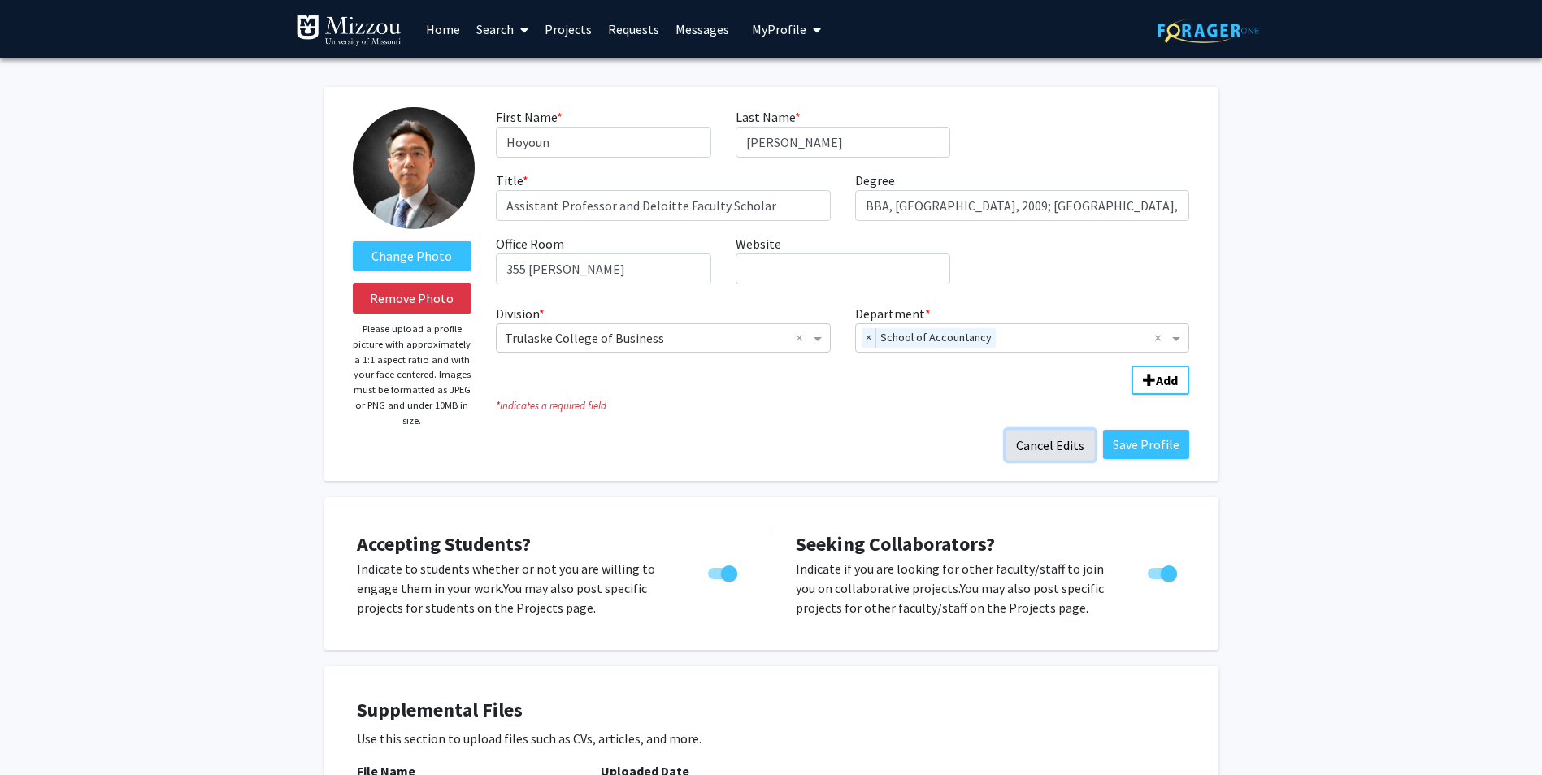
click at [1071, 443] on button "Cancel Edits" at bounding box center [1050, 445] width 89 height 31
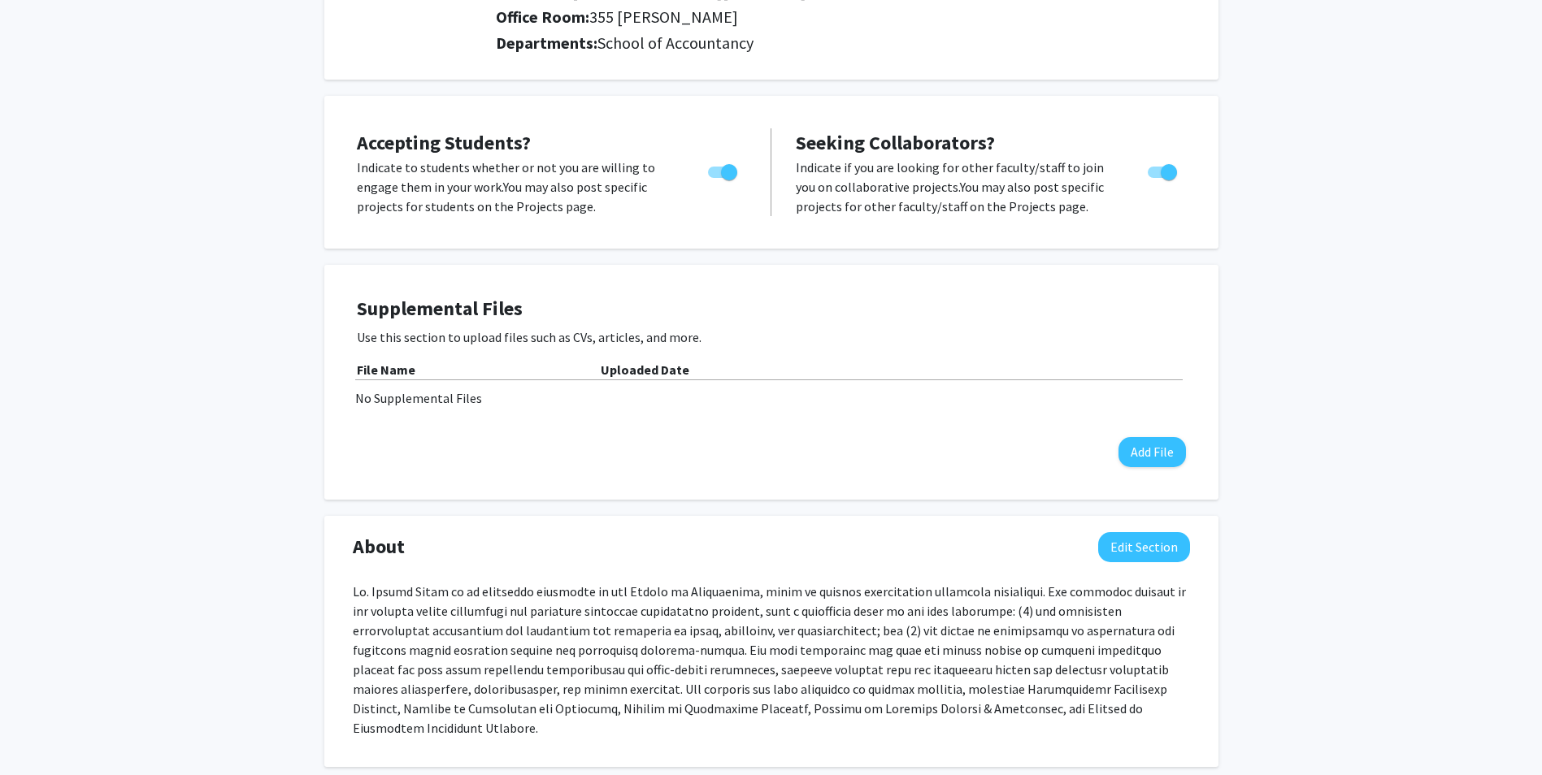
scroll to position [488, 0]
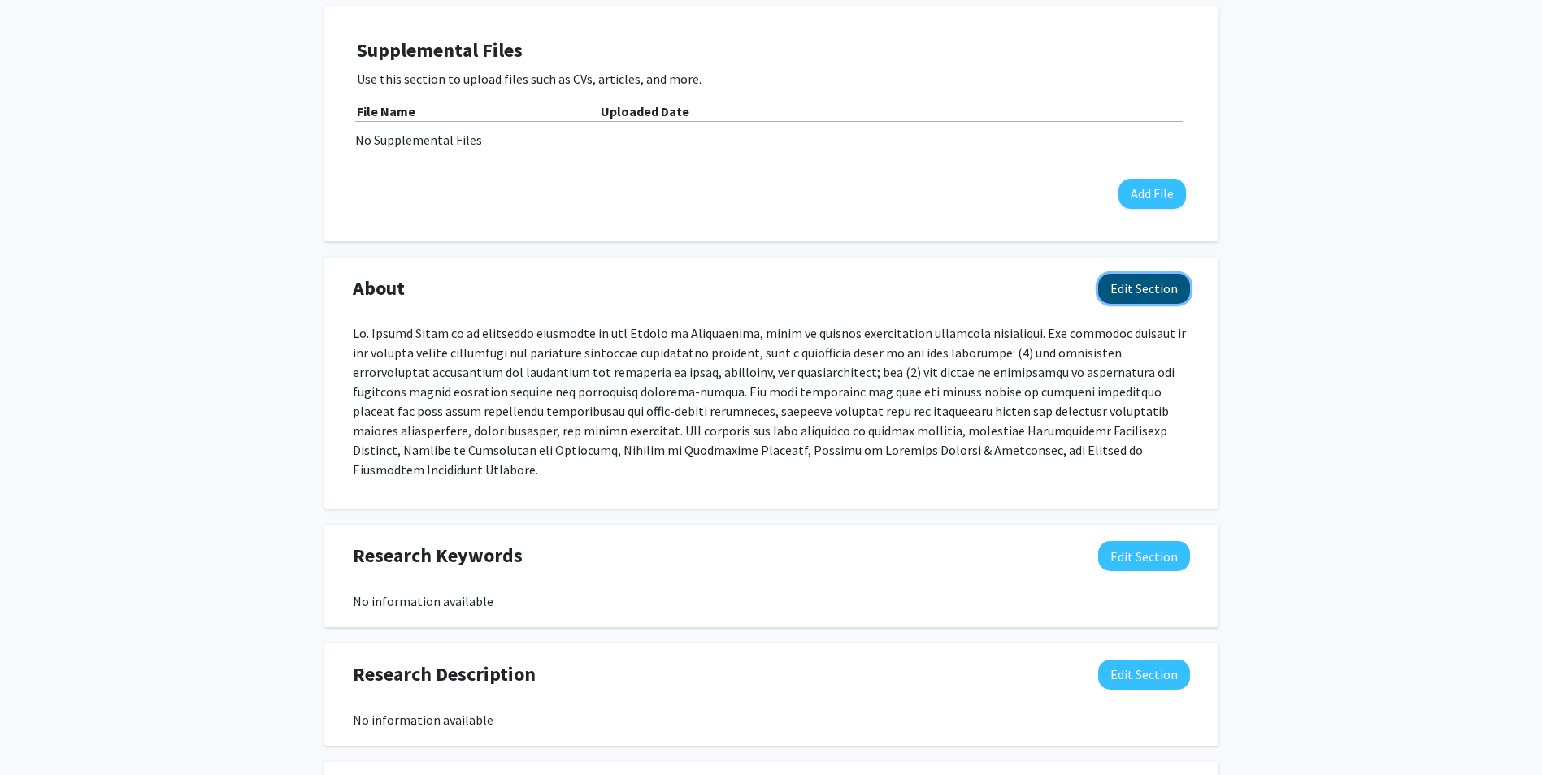
click at [1143, 278] on button "Edit Section" at bounding box center [1144, 289] width 92 height 30
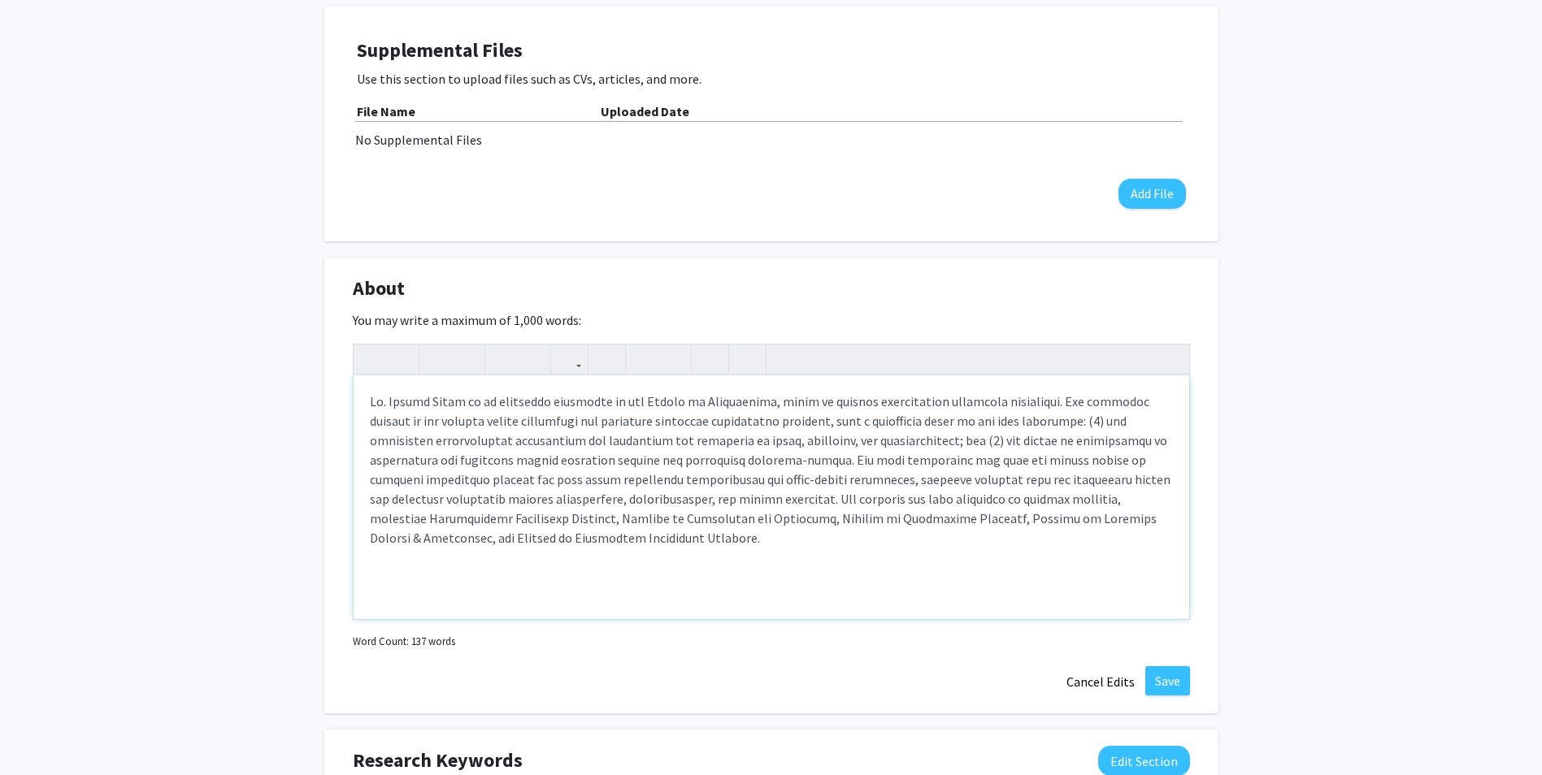
click at [634, 537] on p "Note to users with screen readers: Please deactivate our accessibility plugin f…" at bounding box center [771, 470] width 803 height 156
type textarea "<p>Dr. [PERSON_NAME] is an assistant professor in the School of Accountancy, wh…"
click at [1167, 677] on button "Save" at bounding box center [1167, 681] width 45 height 29
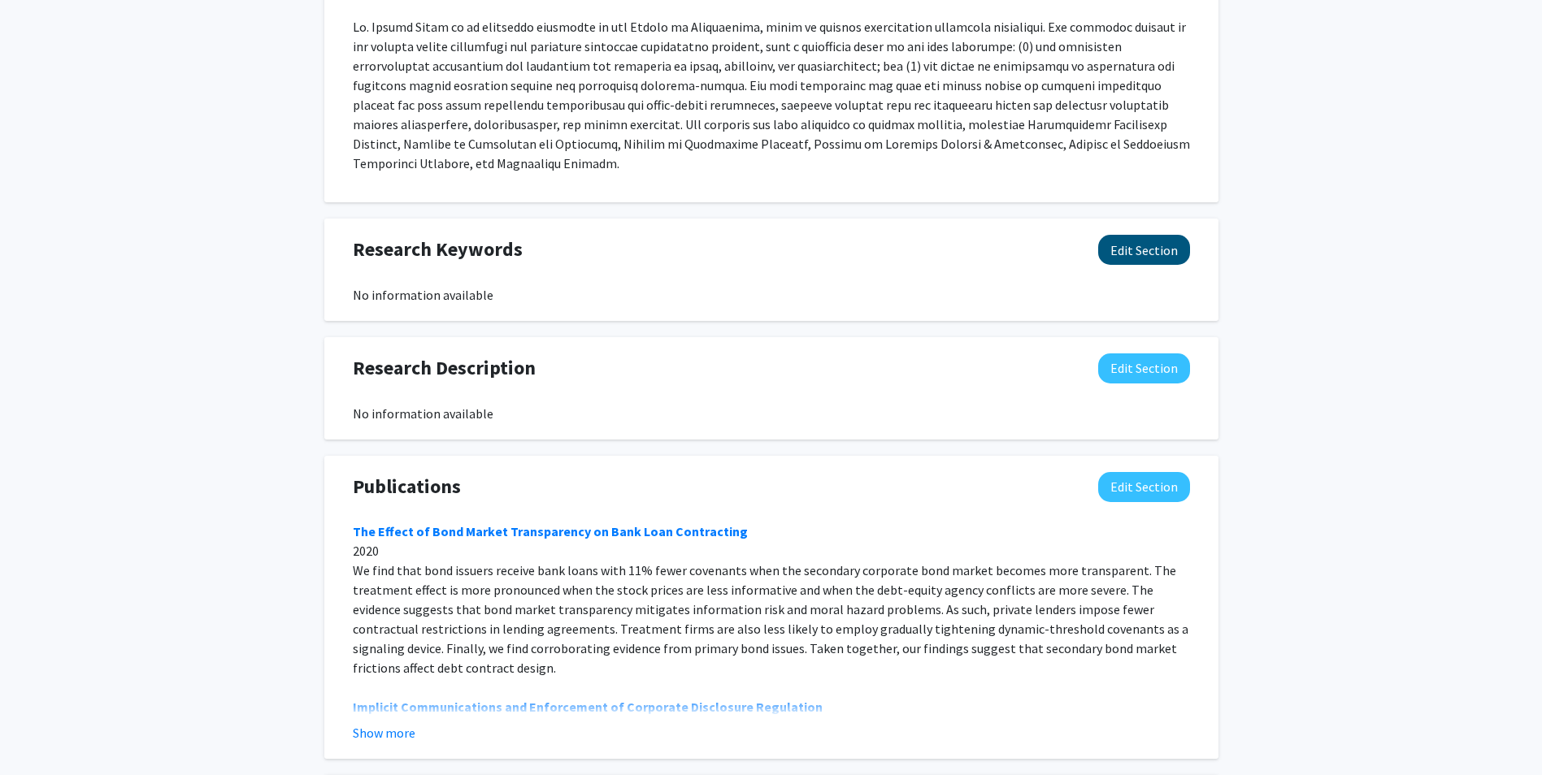
scroll to position [975, 0]
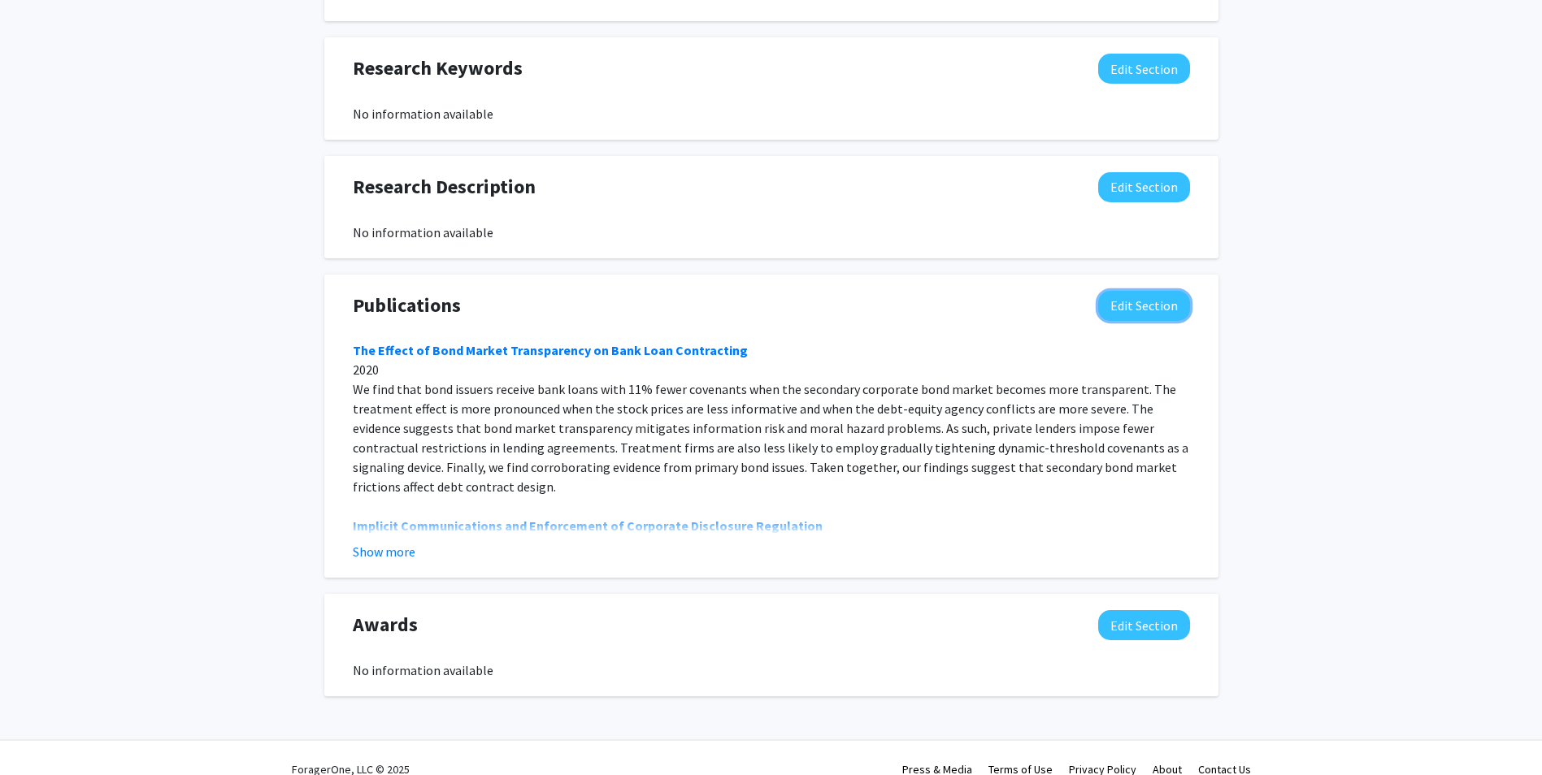
click at [1155, 308] on button "Edit Section" at bounding box center [1144, 306] width 92 height 30
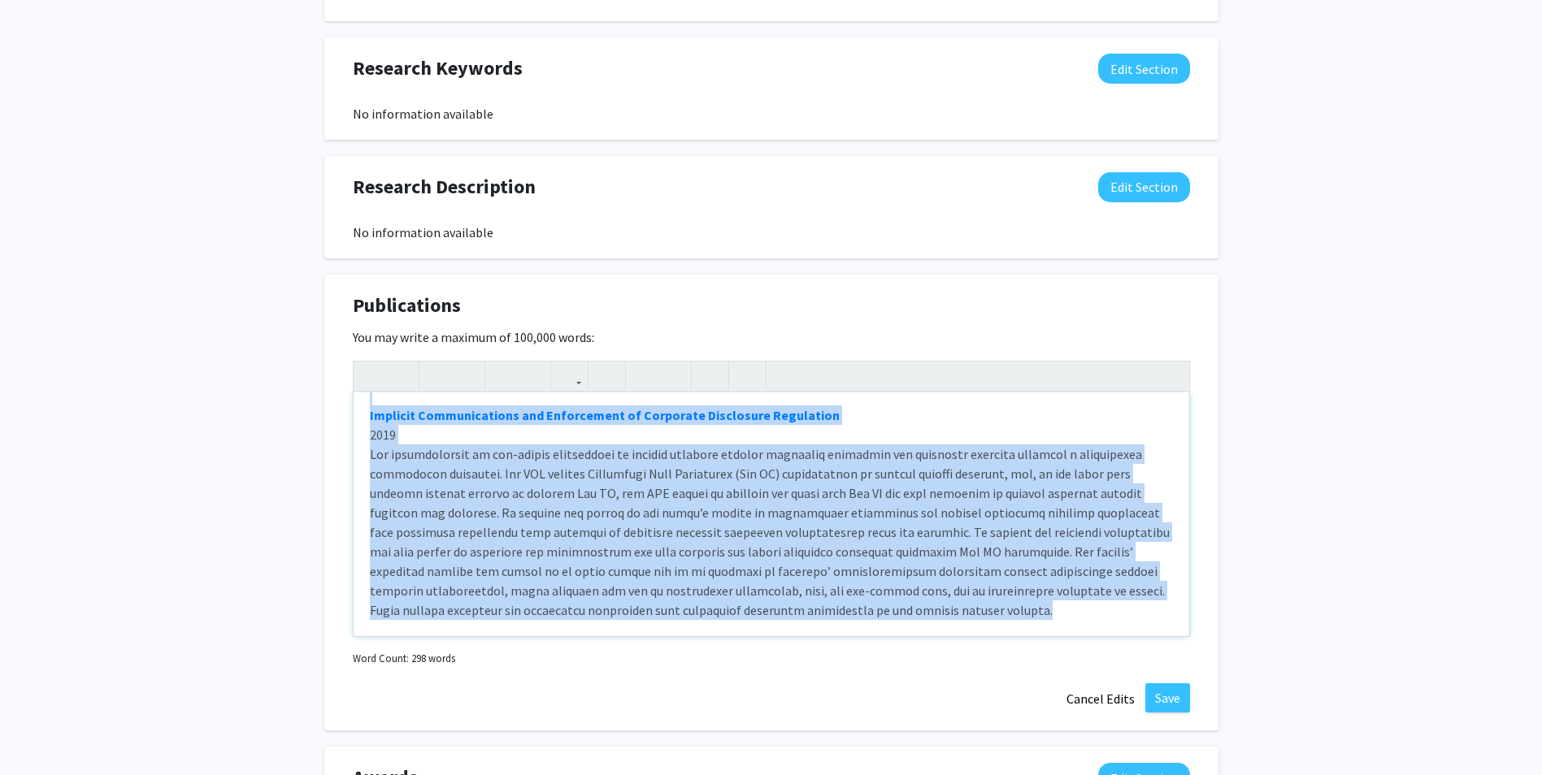
scroll to position [0, 0]
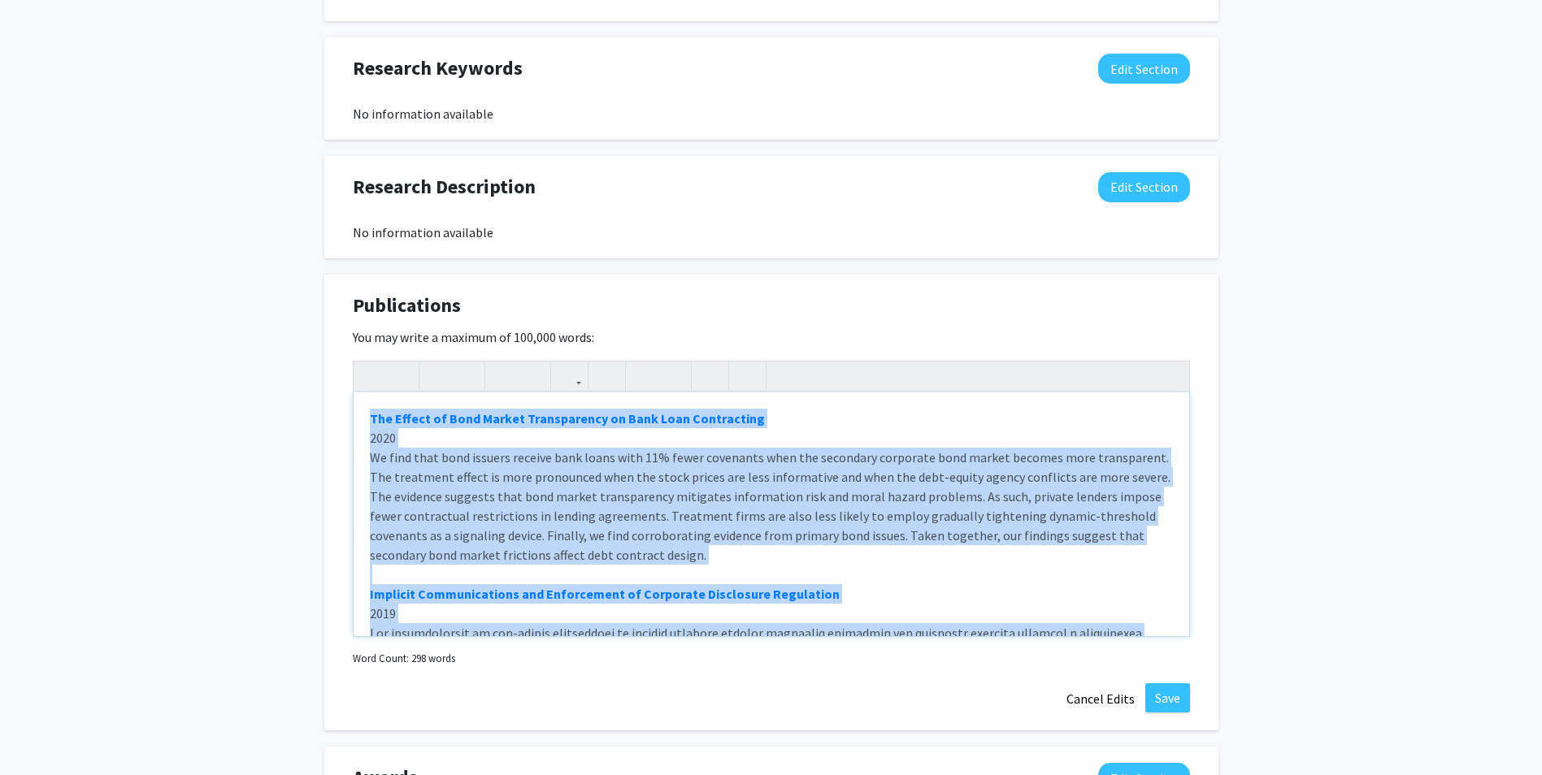
drag, startPoint x: 830, startPoint y: 612, endPoint x: 281, endPoint y: 371, distance: 599.1
paste div "Note to users with screen readers: Please deactivate our accessibility plugin f…"
type textarea "<l>Ips, Dolors, Ametc Adipisc, eli Seddoe Tempo. 1415. “Incididun Utlabor et do…"
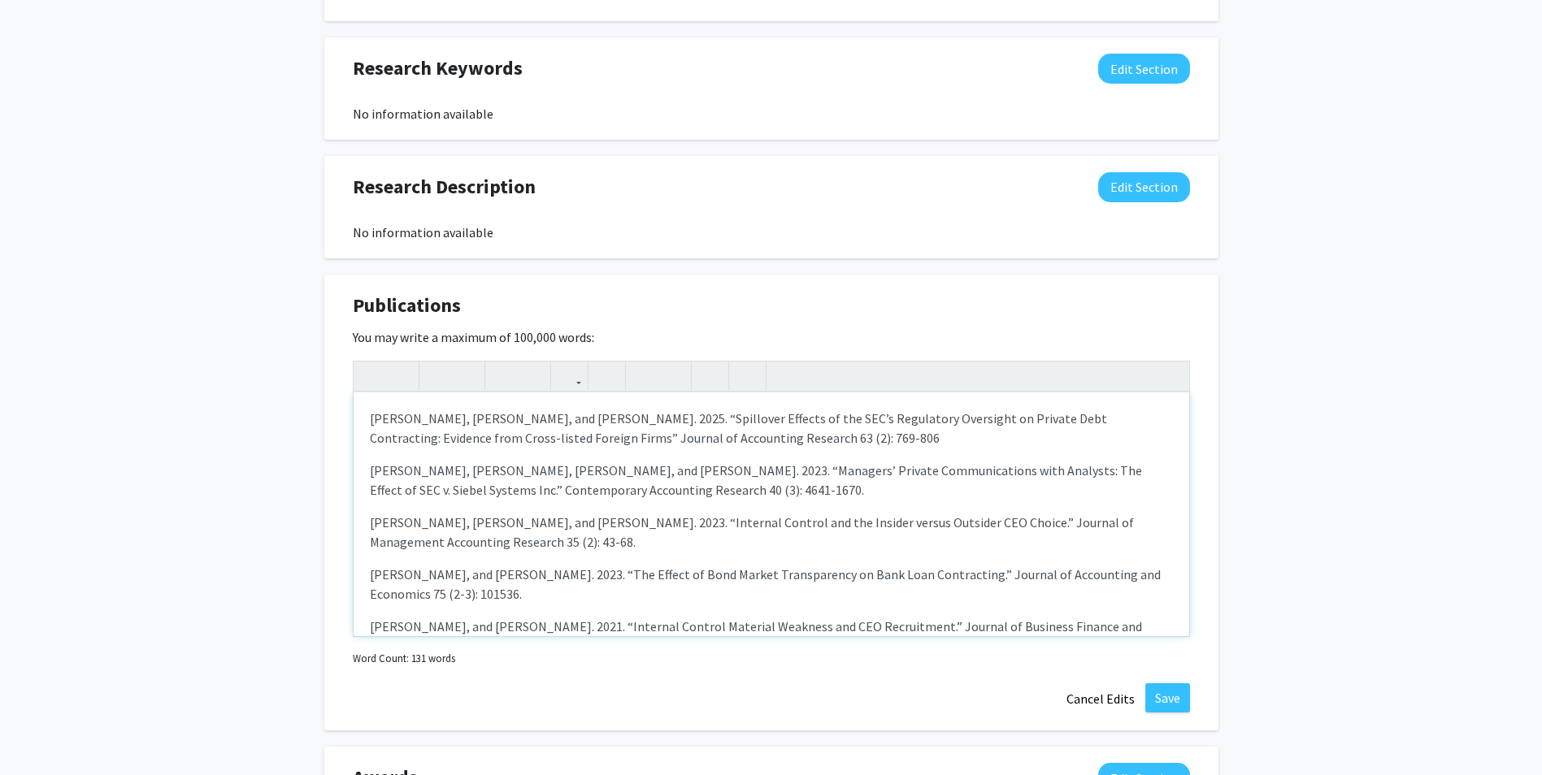
click at [400, 419] on p "[PERSON_NAME], [PERSON_NAME], and [PERSON_NAME]. 2025. “Spillover Effects of th…" at bounding box center [771, 428] width 803 height 39
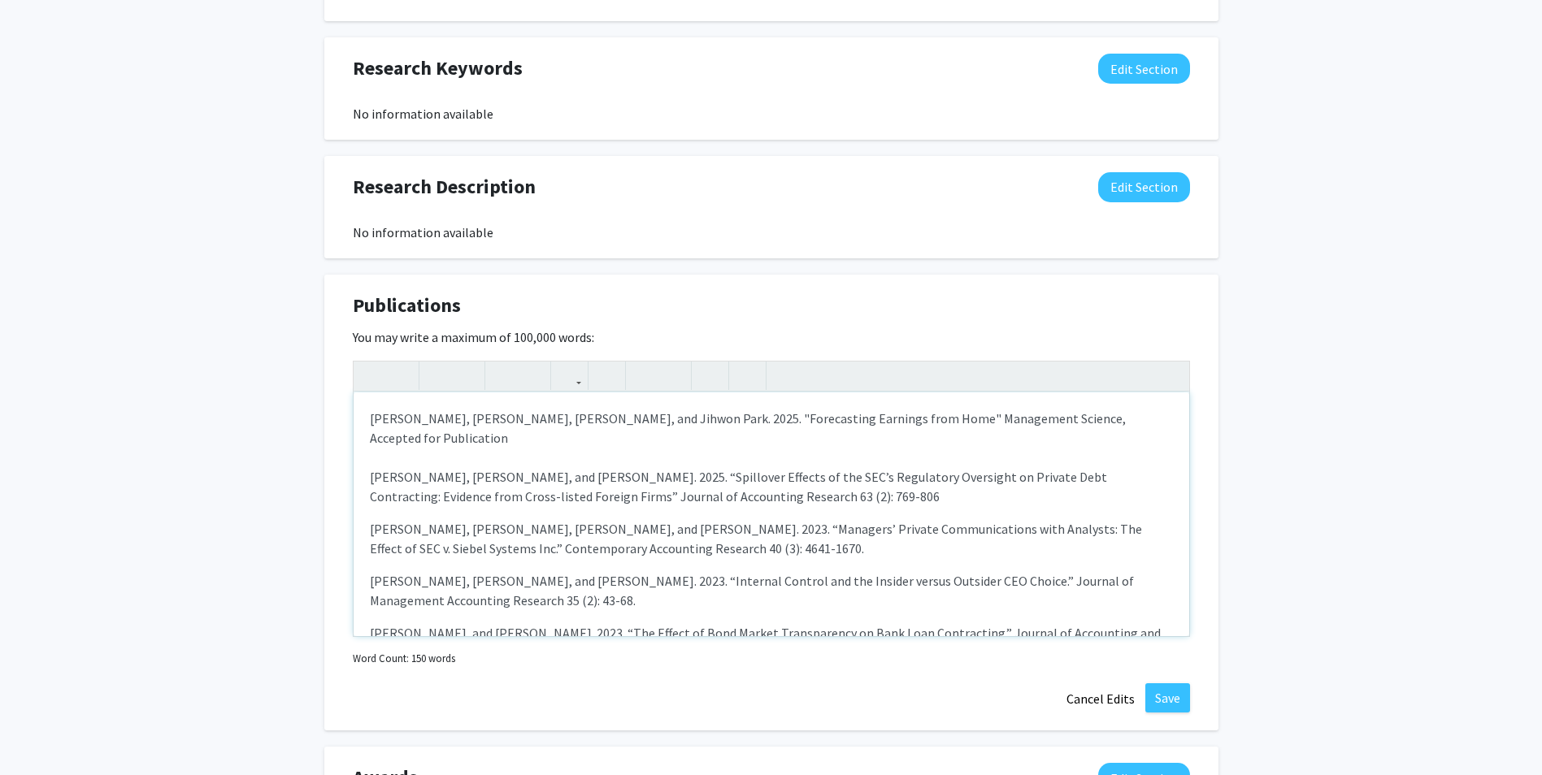
click at [834, 489] on p "[PERSON_NAME], [PERSON_NAME], and [PERSON_NAME]. 2025. “Spillover Effects of th…" at bounding box center [771, 486] width 803 height 39
click at [753, 552] on p "[PERSON_NAME], [PERSON_NAME], [PERSON_NAME], and [PERSON_NAME]. 2023. “Managers…" at bounding box center [771, 538] width 803 height 39
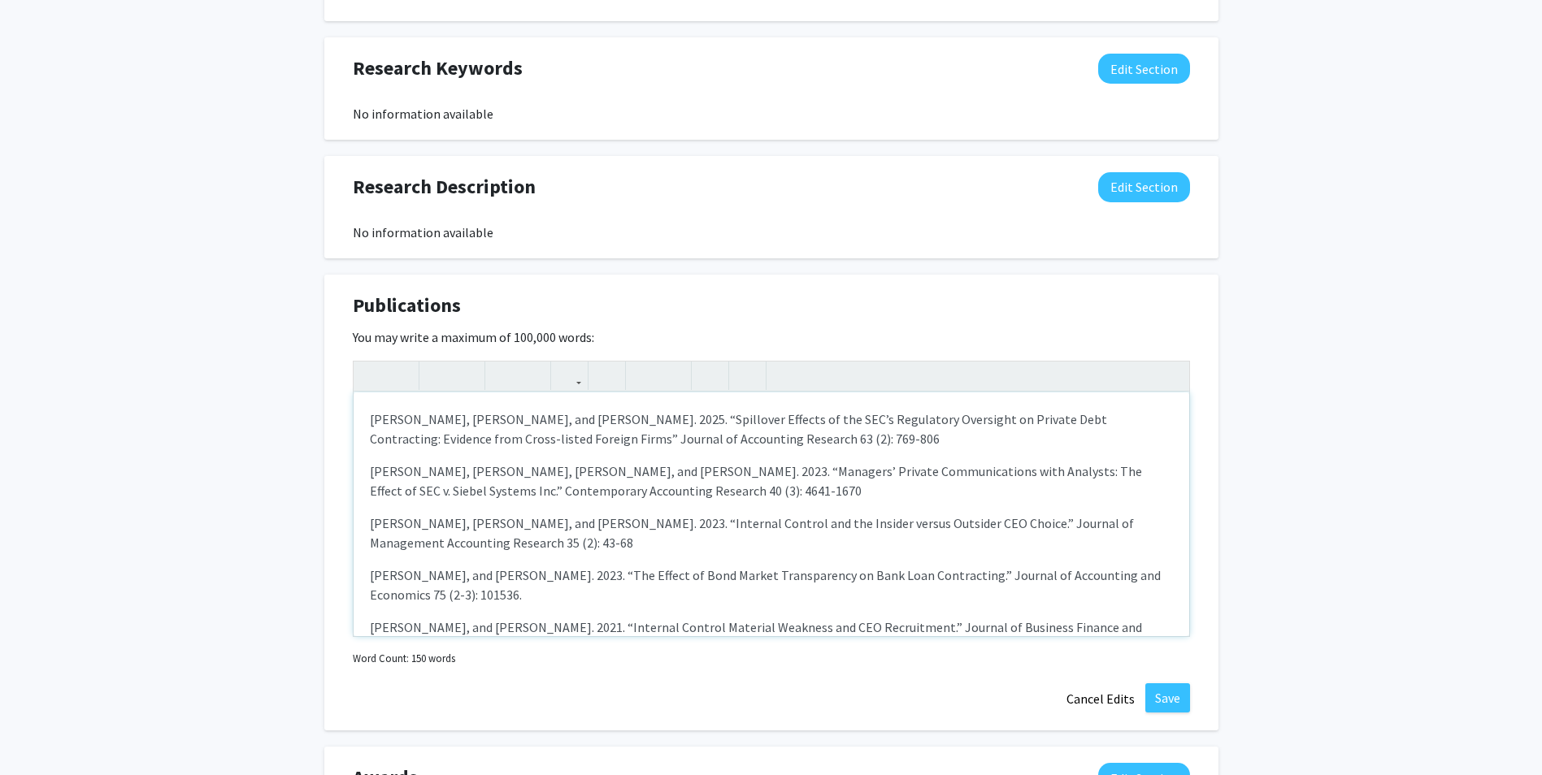
scroll to position [77, 0]
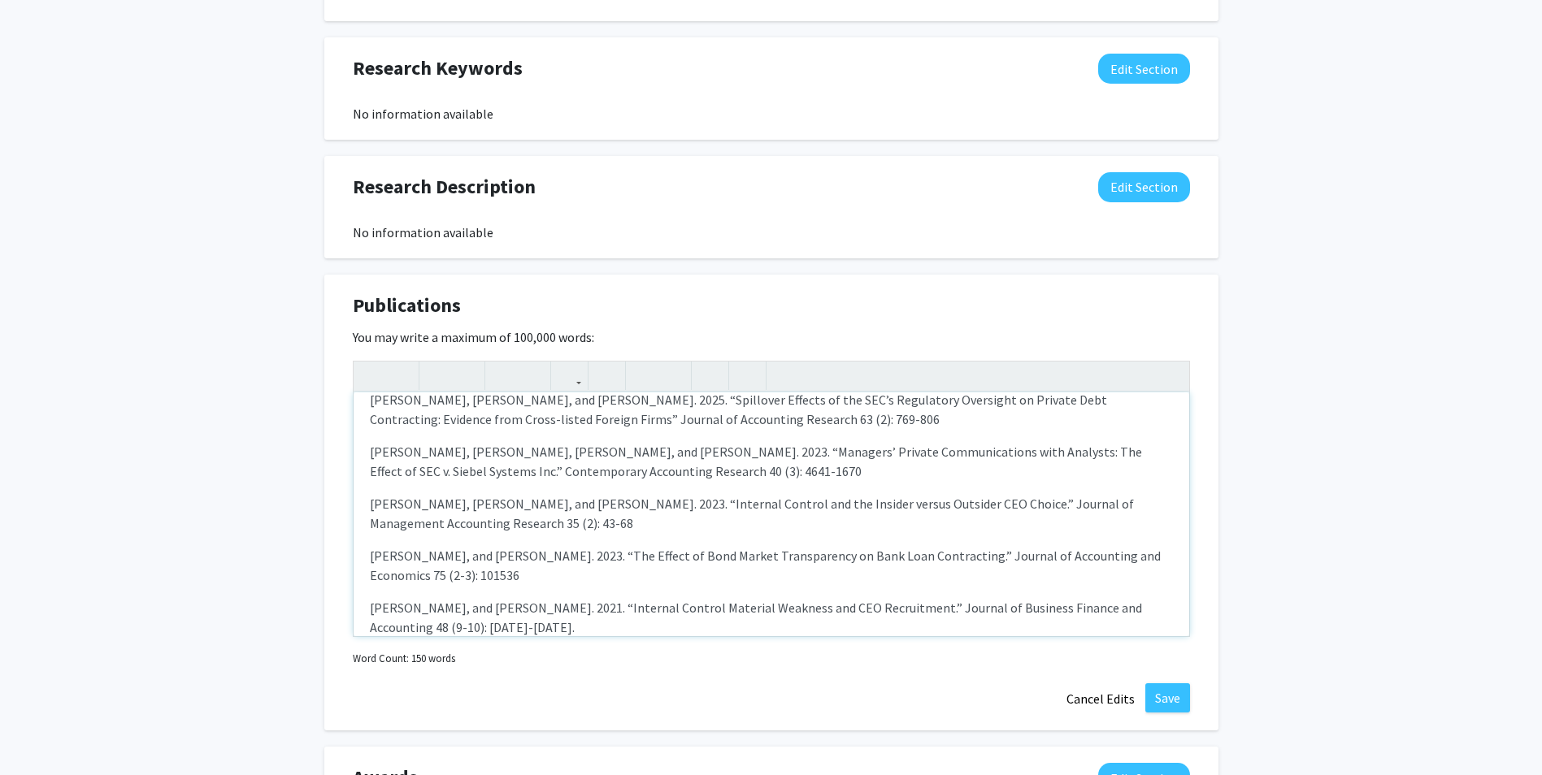
type textarea "Loremi, Dolorsi, Ametco Adipi, Elitsedd Eiusmo, tem Incidi Utla. 3490. "Etdolor…"
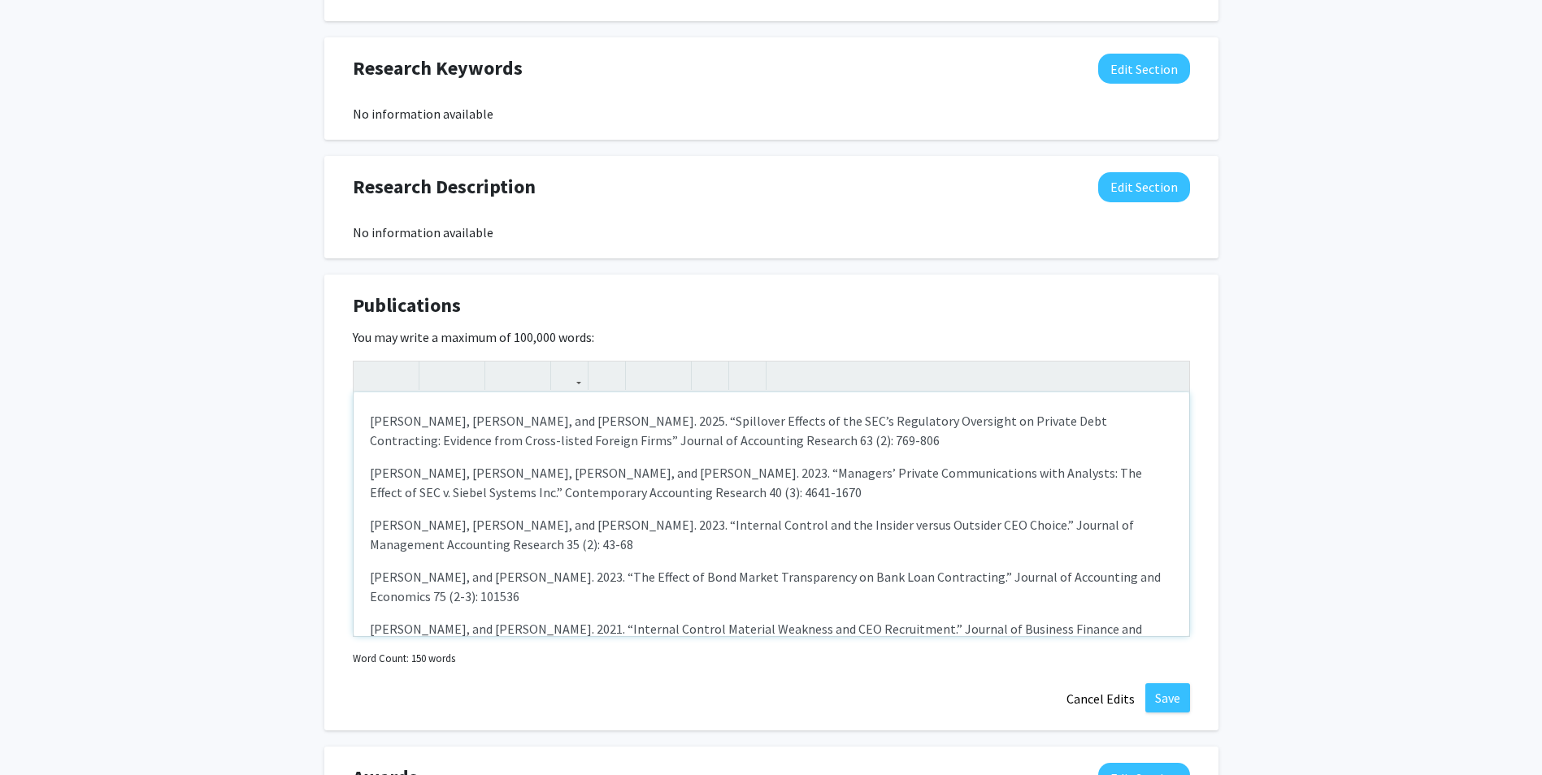
scroll to position [0, 0]
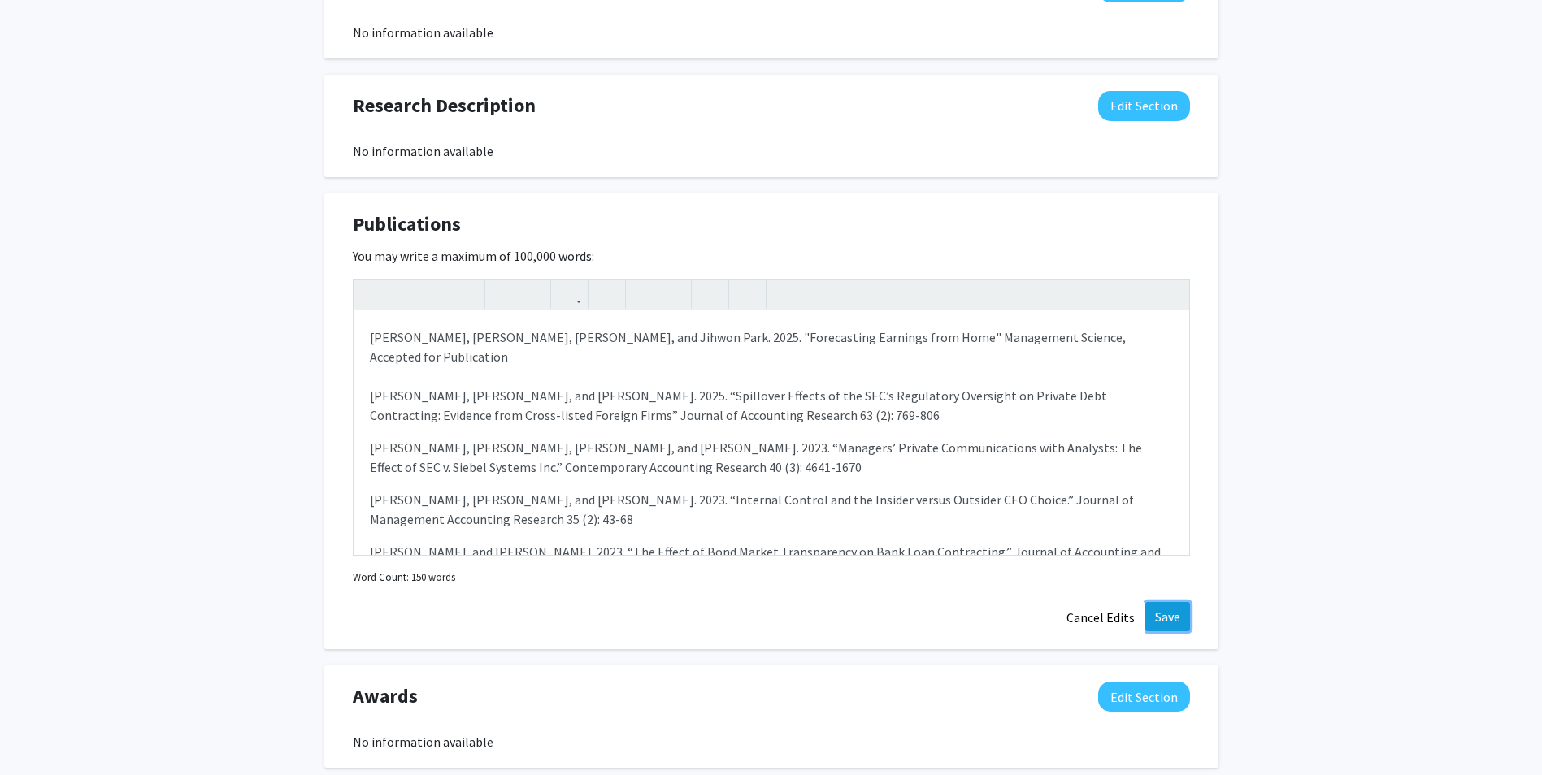
click at [1168, 619] on button "Save" at bounding box center [1167, 616] width 45 height 29
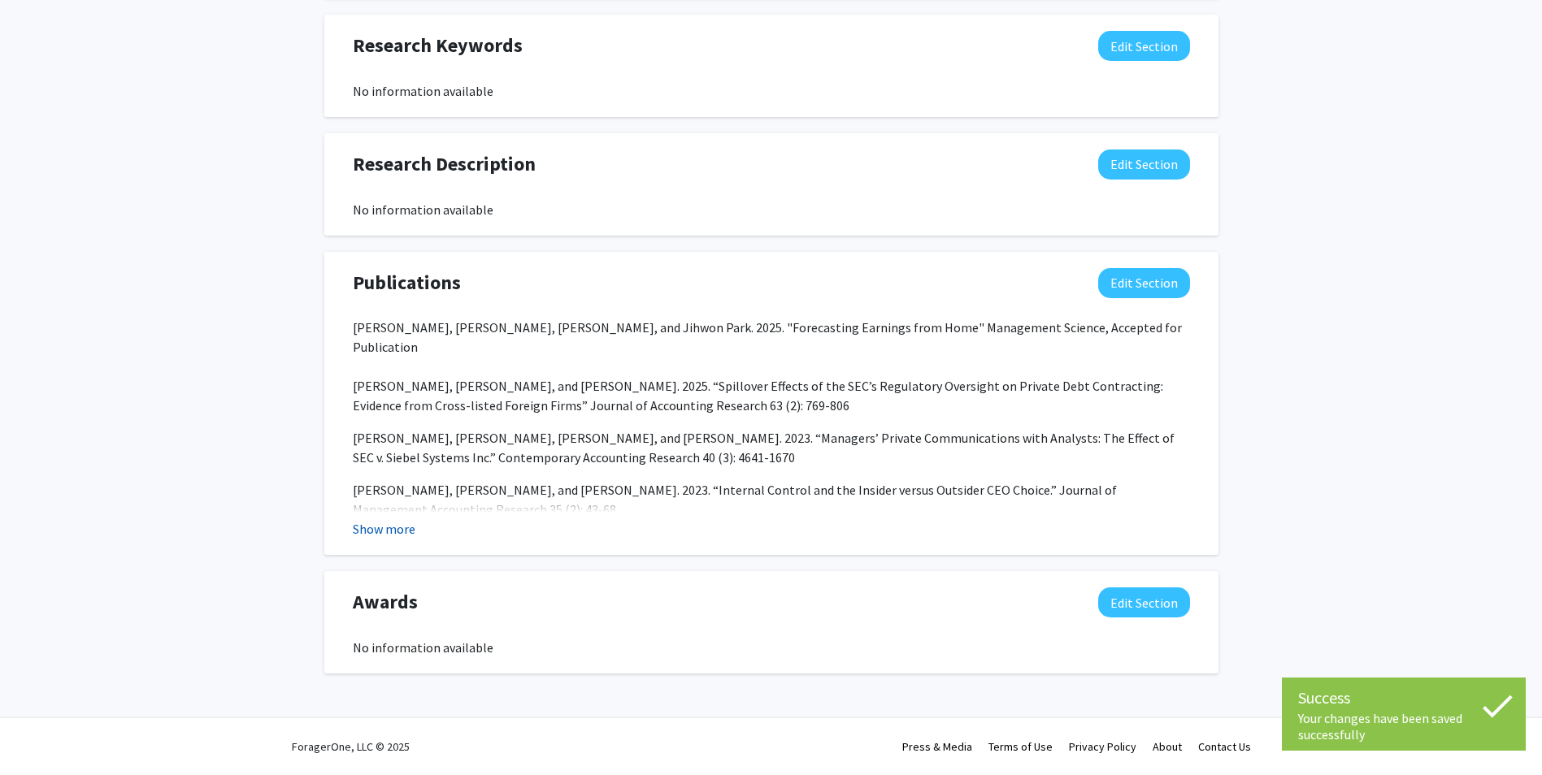
click at [388, 527] on button "Show more" at bounding box center [384, 529] width 63 height 20
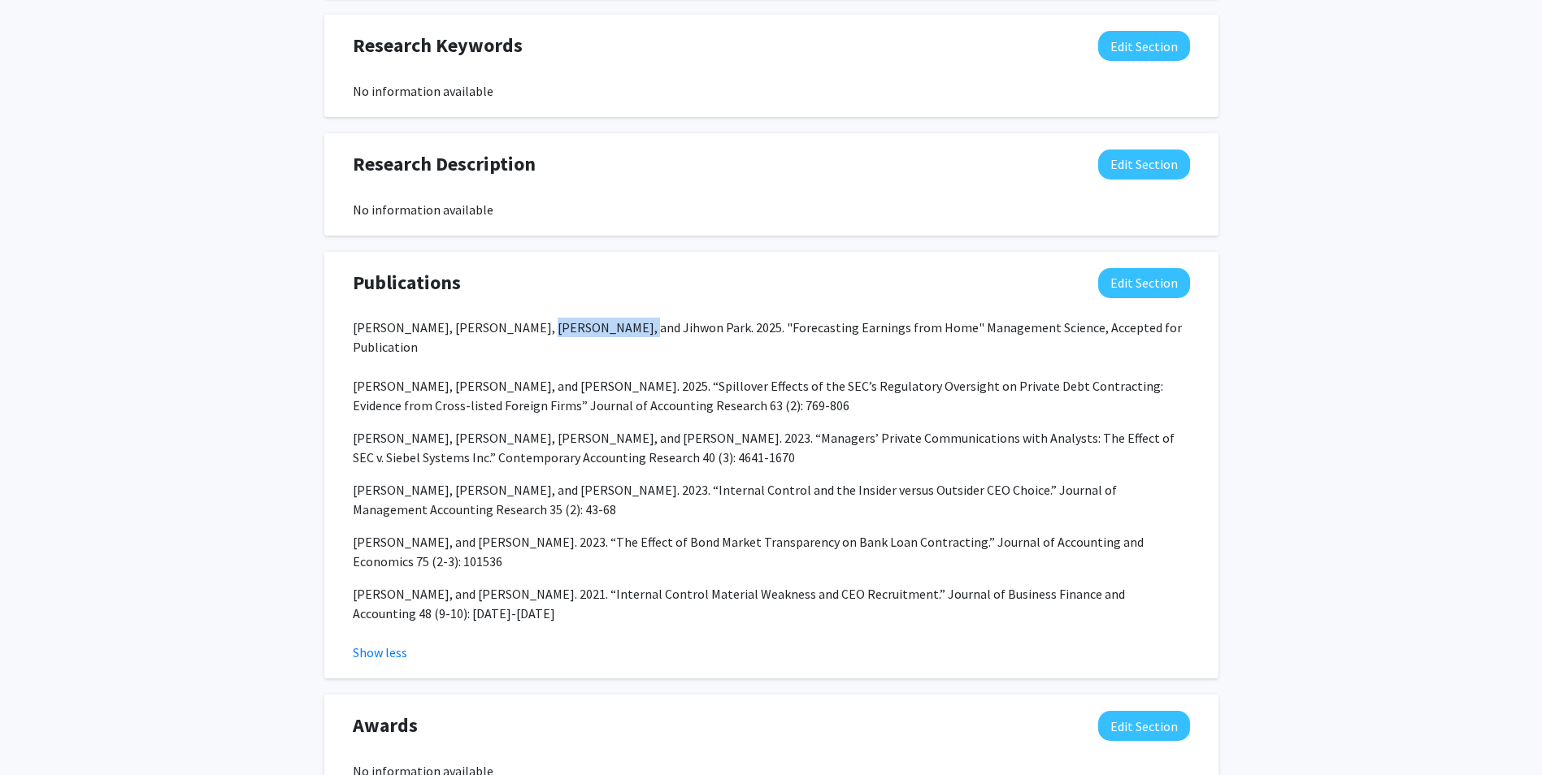
drag, startPoint x: 528, startPoint y: 324, endPoint x: 611, endPoint y: 328, distance: 83.0
click at [611, 328] on div "[PERSON_NAME], [PERSON_NAME], [PERSON_NAME], and Jihwon Park. 2025. "Forecastin…" at bounding box center [771, 471] width 837 height 306
click at [618, 327] on div "[PERSON_NAME], [PERSON_NAME], [PERSON_NAME], and Jihwon Park. 2025. "Forecastin…" at bounding box center [771, 471] width 837 height 306
copy div "[PERSON_NAME]"
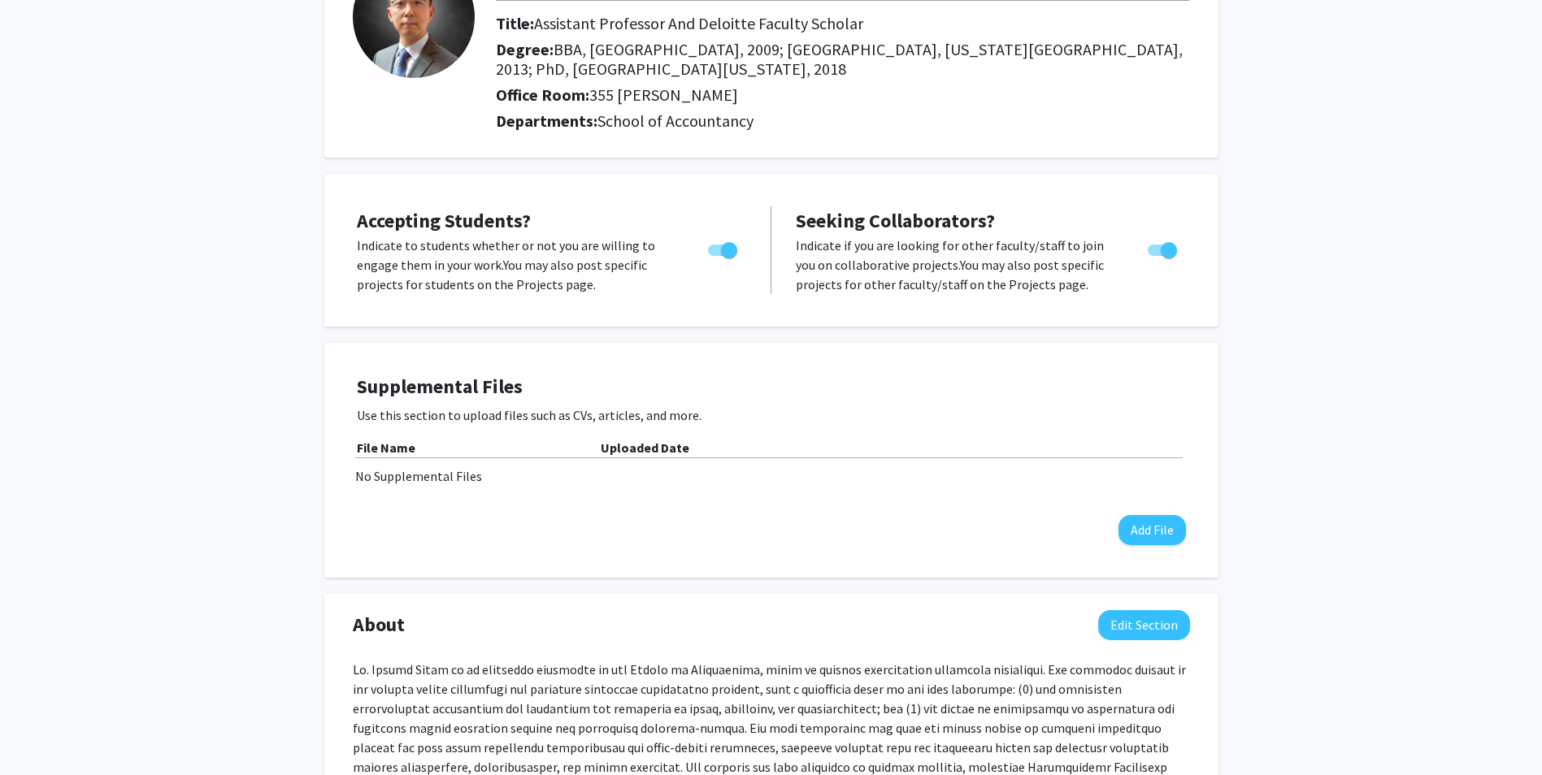
scroll to position [0, 0]
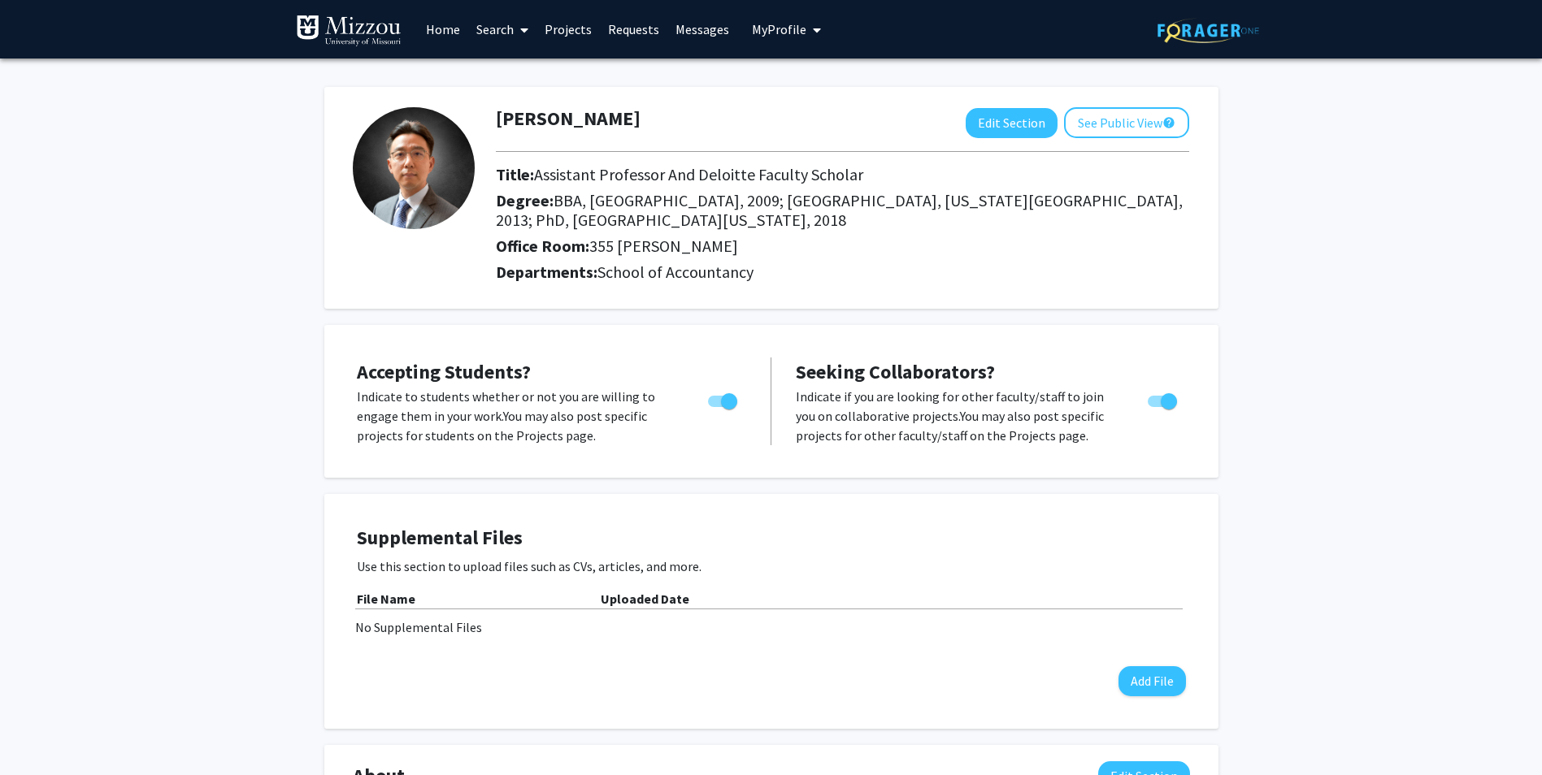
click at [361, 24] on img at bounding box center [349, 31] width 106 height 33
